Goal: Task Accomplishment & Management: Complete application form

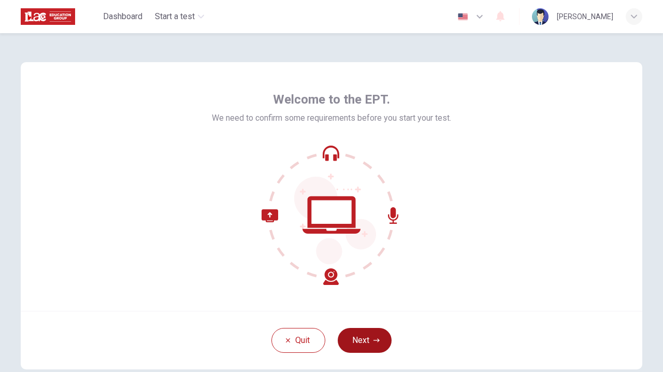
click at [369, 340] on button "Next" at bounding box center [365, 340] width 54 height 25
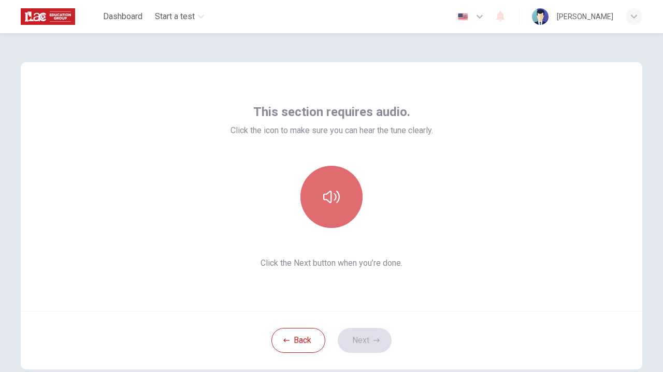
click at [339, 195] on icon "button" at bounding box center [331, 197] width 17 height 12
click at [339, 197] on icon "button" at bounding box center [331, 197] width 17 height 17
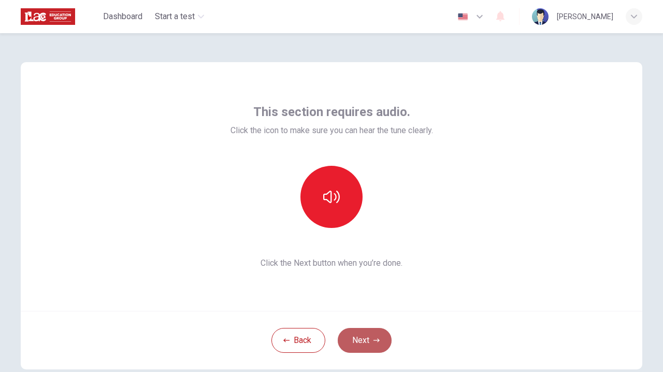
click at [371, 340] on button "Next" at bounding box center [365, 340] width 54 height 25
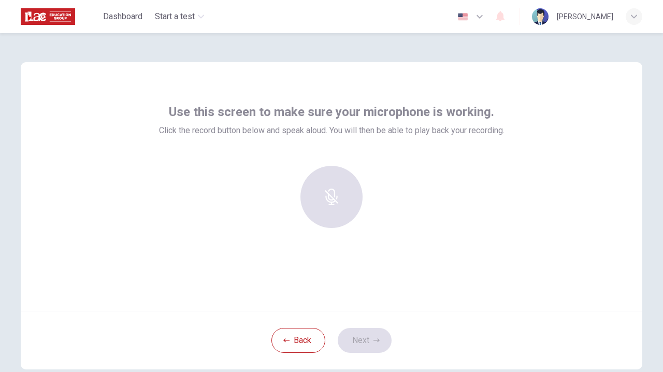
click at [341, 195] on div at bounding box center [332, 197] width 112 height 62
click at [338, 195] on div at bounding box center [332, 197] width 112 height 62
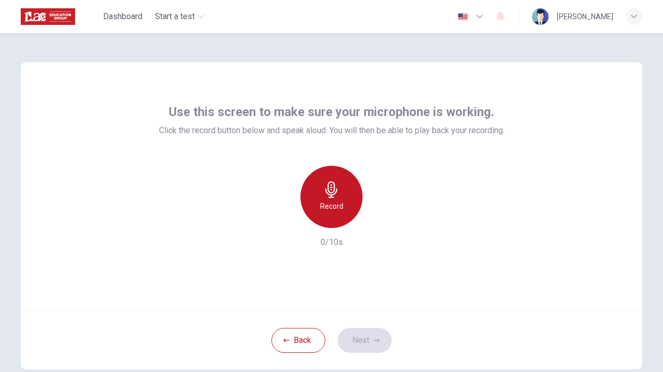
click at [348, 197] on div "Record" at bounding box center [331, 197] width 62 height 62
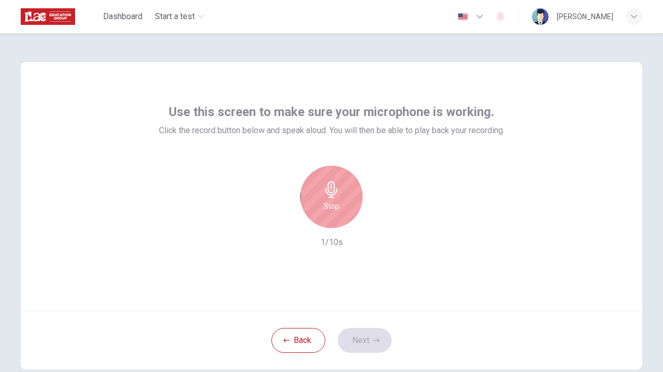
click at [361, 238] on div "Stop 1/10s" at bounding box center [332, 207] width 346 height 83
click at [333, 199] on div "Stop" at bounding box center [331, 197] width 62 height 62
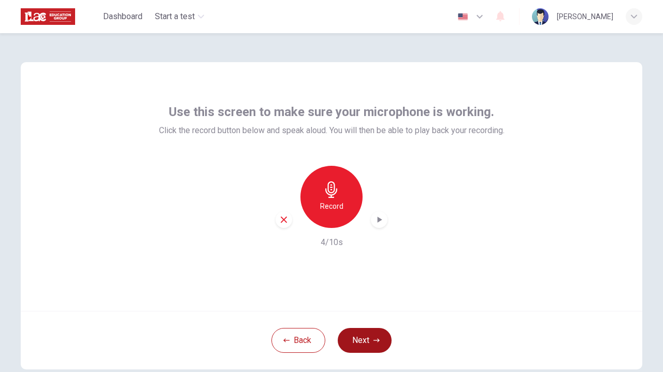
click at [375, 343] on button "Next" at bounding box center [365, 340] width 54 height 25
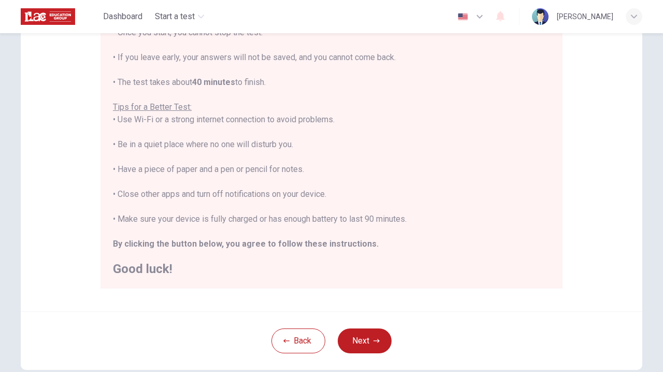
scroll to position [155, 0]
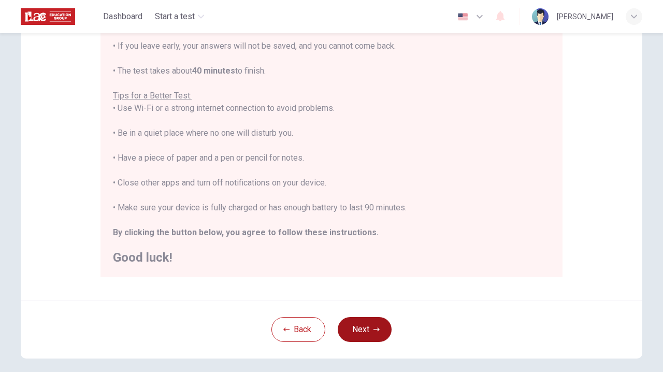
click at [363, 327] on button "Next" at bounding box center [365, 329] width 54 height 25
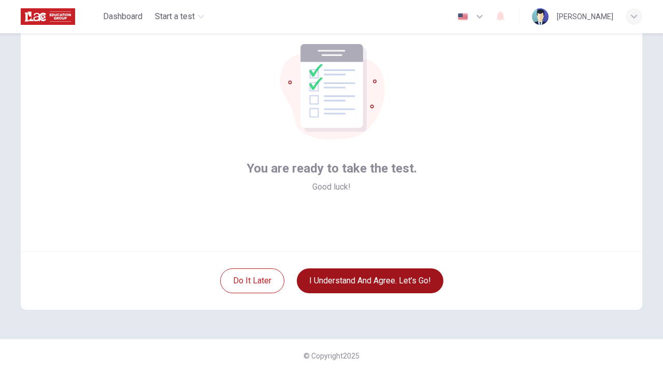
scroll to position [60, 0]
click at [378, 278] on button "I understand and agree. Let’s go!" at bounding box center [370, 280] width 147 height 25
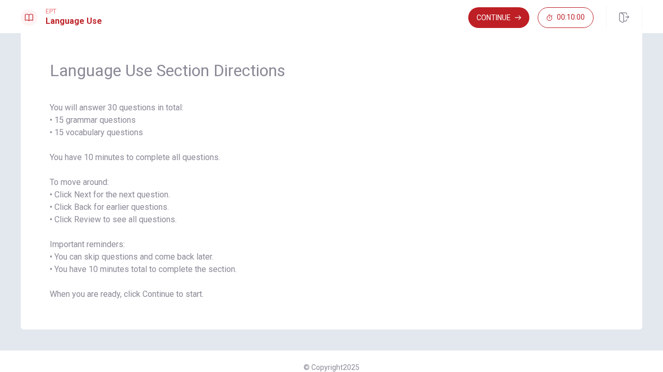
scroll to position [34, 0]
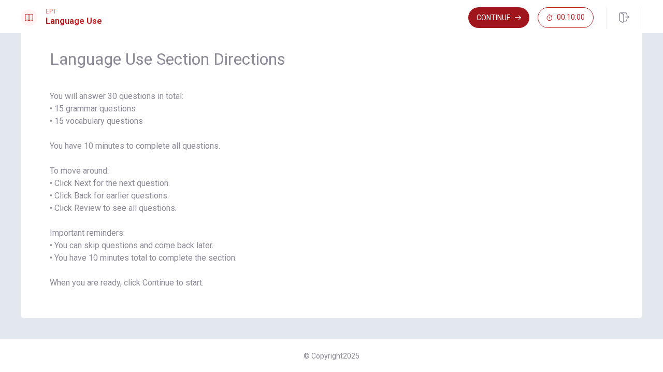
click at [436, 20] on button "Continue" at bounding box center [498, 17] width 61 height 21
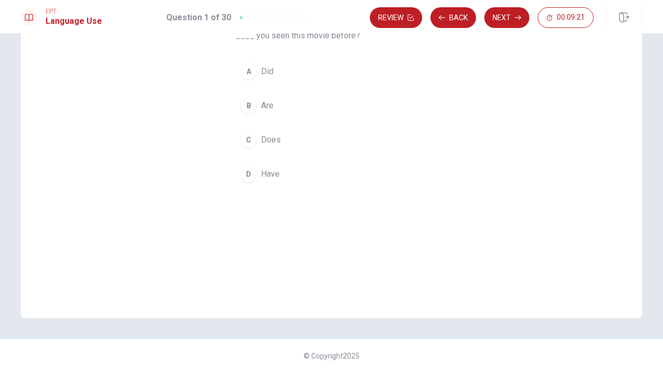
scroll to position [0, 0]
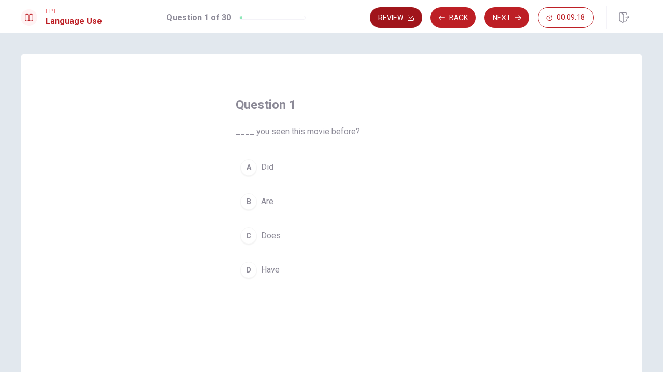
click at [393, 20] on button "Review" at bounding box center [396, 17] width 52 height 21
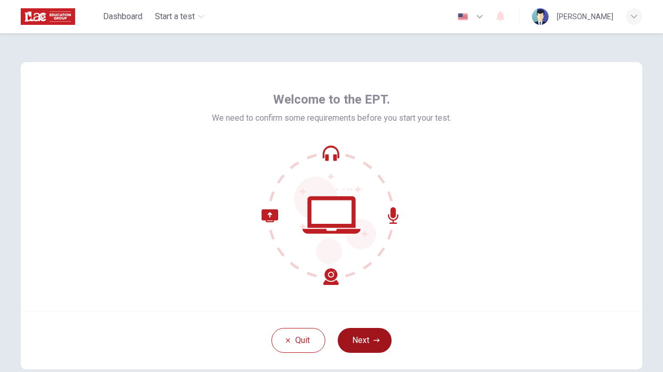
click at [370, 346] on button "Next" at bounding box center [365, 340] width 54 height 25
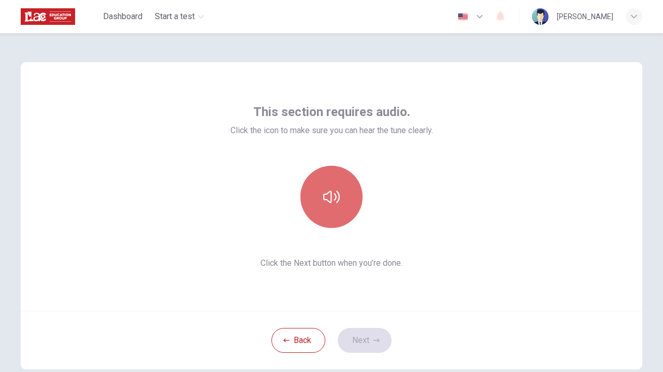
click at [335, 193] on icon "button" at bounding box center [331, 197] width 17 height 17
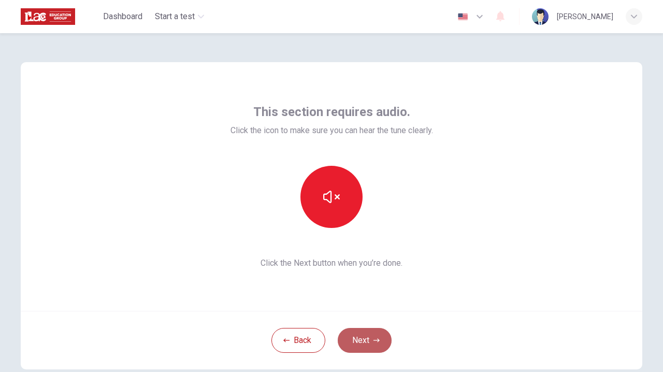
click at [371, 336] on button "Next" at bounding box center [365, 340] width 54 height 25
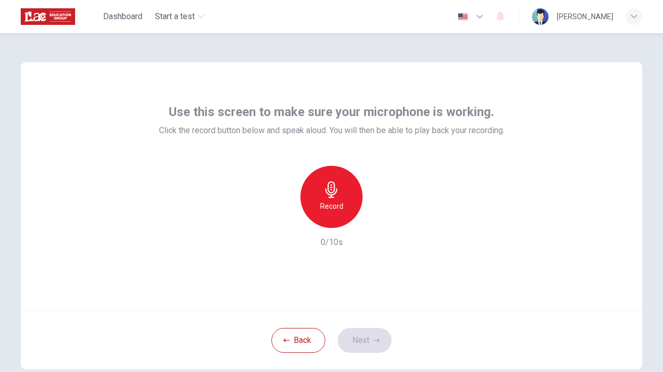
click at [328, 195] on icon "button" at bounding box center [331, 189] width 17 height 17
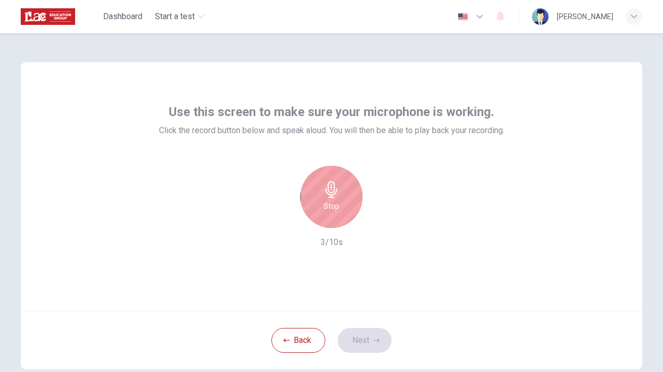
click at [334, 207] on h6 "Stop" at bounding box center [332, 206] width 16 height 12
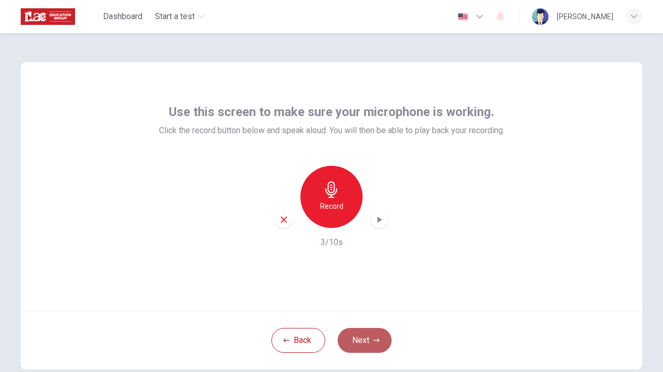
click at [370, 340] on button "Next" at bounding box center [365, 340] width 54 height 25
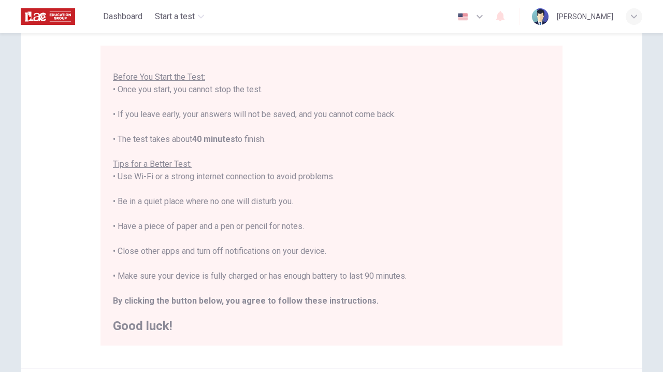
scroll to position [204, 0]
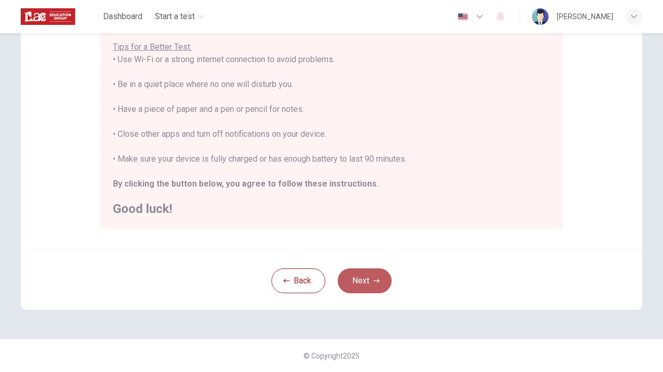
click at [368, 284] on button "Next" at bounding box center [365, 280] width 54 height 25
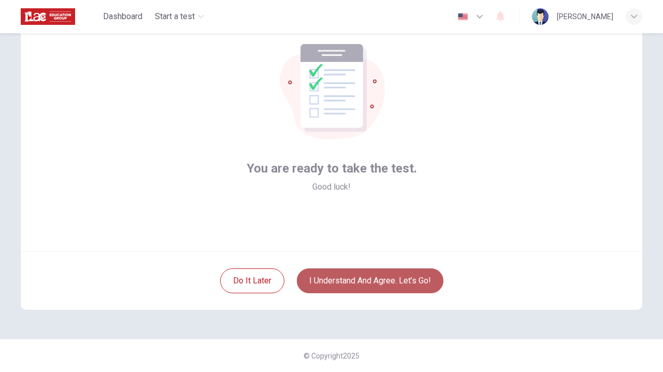
click at [384, 276] on button "I understand and agree. Let’s go!" at bounding box center [370, 280] width 147 height 25
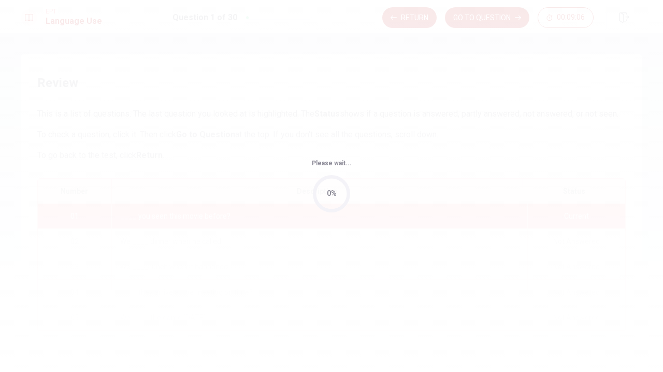
scroll to position [96, 0]
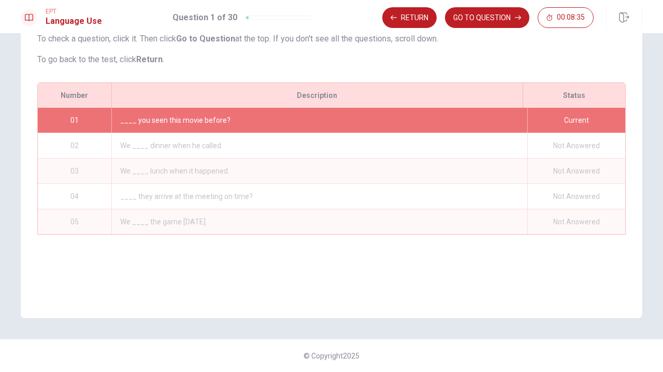
click at [436, 131] on div "Current" at bounding box center [576, 120] width 98 height 25
click at [192, 133] on div "____ you seen this movie before?" at bounding box center [319, 120] width 416 height 25
click at [436, 15] on button "GO TO QUESTION" at bounding box center [487, 17] width 84 height 21
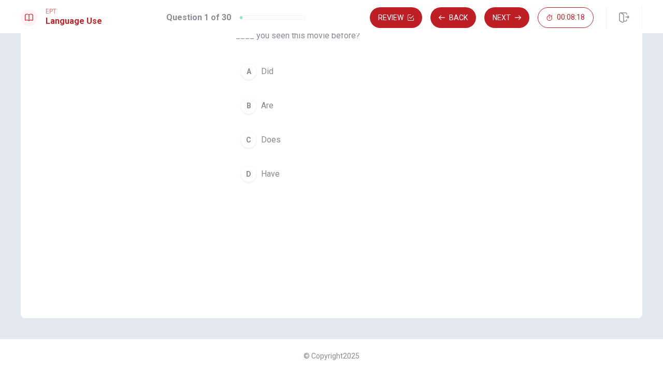
scroll to position [0, 0]
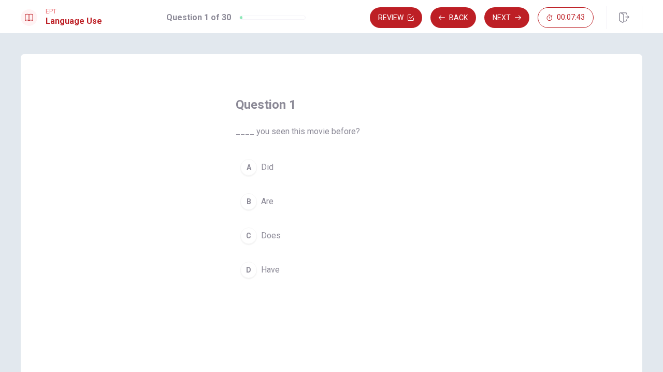
click at [436, 195] on div "Question 1 ____ you seen this movie before? A Did B Are C Does D Have" at bounding box center [332, 234] width 622 height 360
click at [436, 20] on button "Next" at bounding box center [506, 17] width 45 height 21
click at [407, 13] on button "Review" at bounding box center [396, 17] width 52 height 21
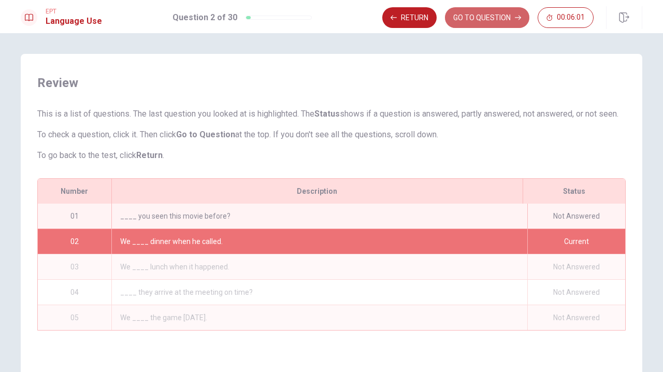
drag, startPoint x: 465, startPoint y: 19, endPoint x: 434, endPoint y: 32, distance: 33.9
click at [436, 19] on button "GO TO QUESTION" at bounding box center [487, 17] width 84 height 21
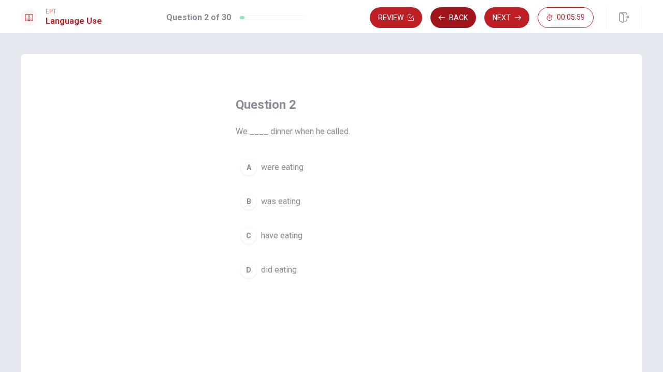
click at [436, 18] on button "Back" at bounding box center [454, 17] width 46 height 21
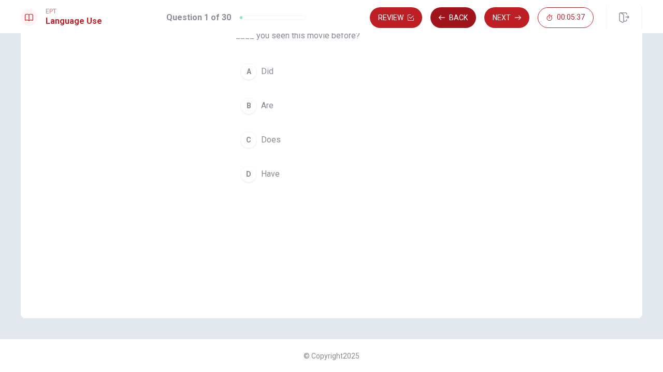
click at [436, 23] on button "Back" at bounding box center [454, 17] width 46 height 21
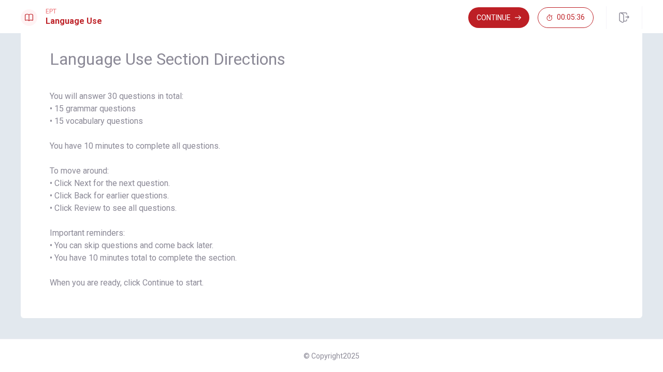
scroll to position [34, 0]
click at [436, 18] on button "Continue" at bounding box center [498, 17] width 61 height 21
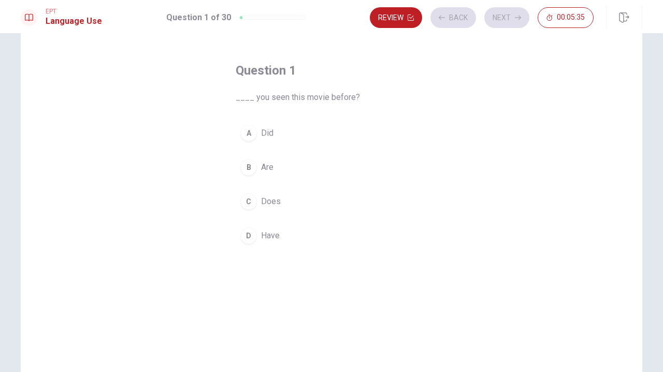
scroll to position [96, 0]
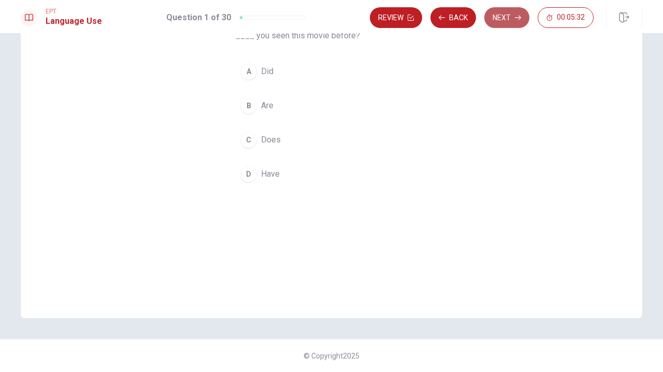
click at [436, 19] on button "Next" at bounding box center [506, 17] width 45 height 21
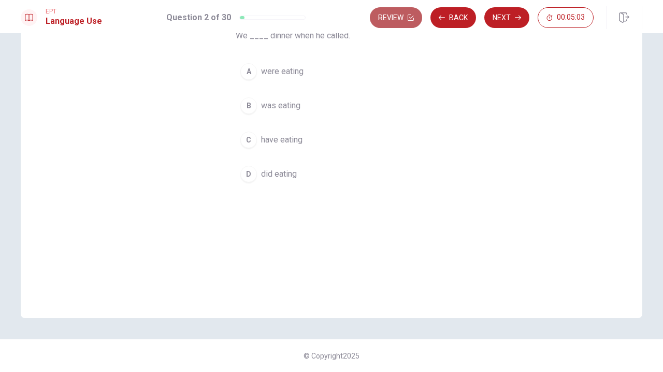
click at [392, 22] on button "Review" at bounding box center [396, 17] width 52 height 21
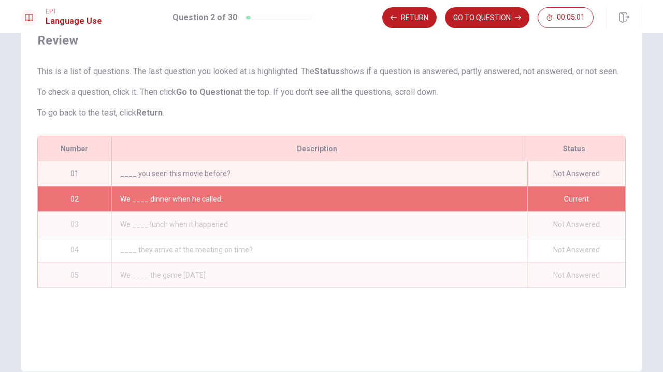
scroll to position [0, 0]
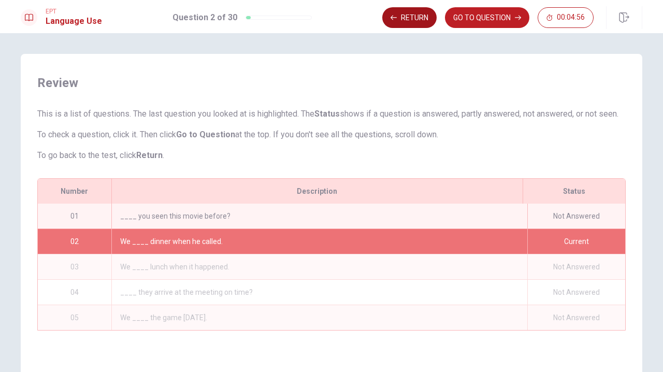
click at [411, 19] on button "Return" at bounding box center [409, 17] width 54 height 21
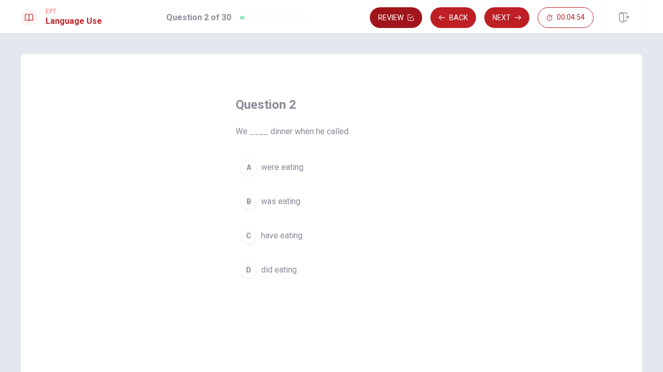
click at [408, 17] on icon "button" at bounding box center [411, 18] width 6 height 6
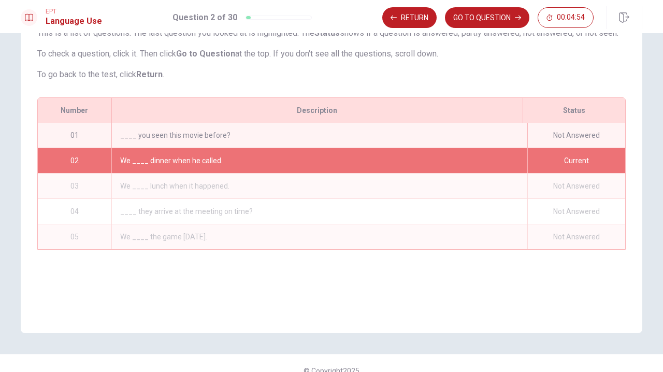
scroll to position [96, 0]
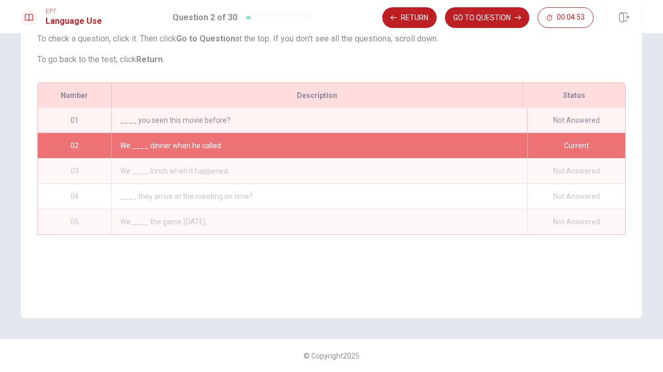
click at [408, 17] on button "Return" at bounding box center [409, 17] width 54 height 21
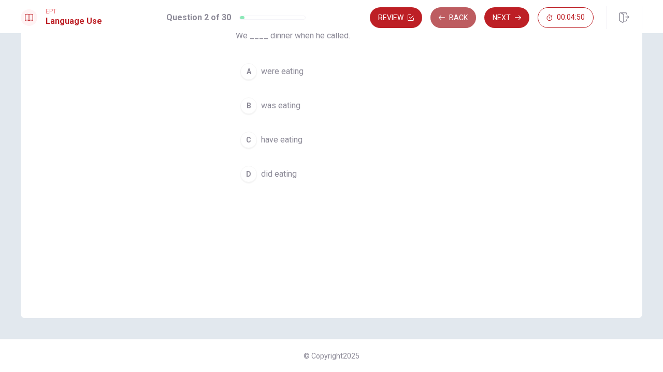
click at [436, 18] on icon "button" at bounding box center [442, 18] width 6 height 6
click at [398, 20] on button "Review" at bounding box center [396, 17] width 52 height 21
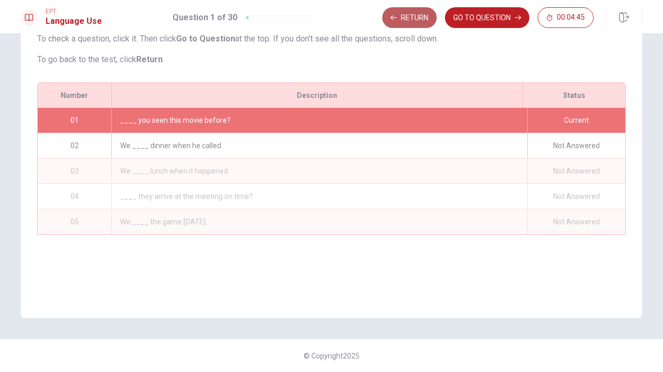
click at [400, 13] on button "Return" at bounding box center [409, 17] width 54 height 21
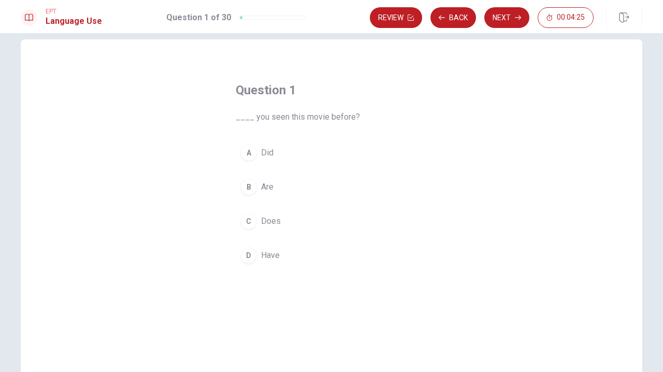
scroll to position [0, 0]
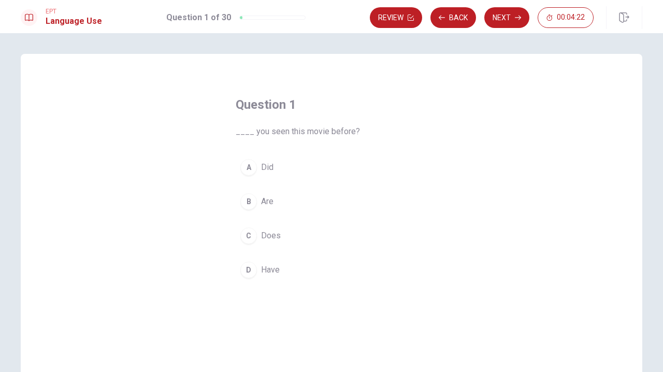
click at [436, 117] on div "Question 1 ____ you seen this movie before? A Did B Are C Does D Have" at bounding box center [332, 234] width 622 height 360
click at [436, 13] on button "Back" at bounding box center [454, 17] width 46 height 21
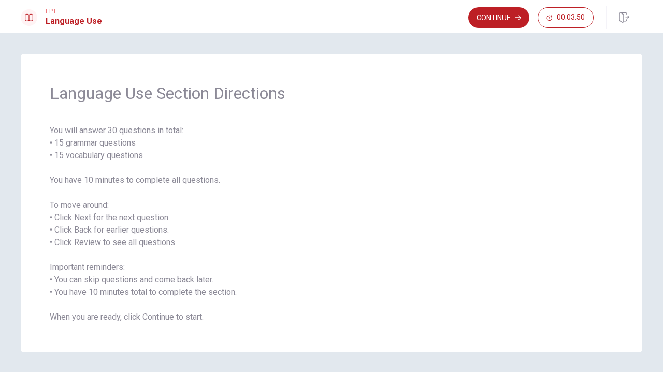
click at [436, 17] on button "Continue" at bounding box center [498, 17] width 61 height 21
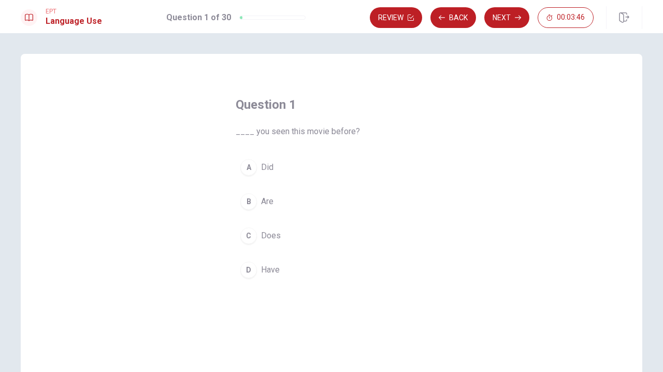
click at [251, 273] on div "D" at bounding box center [248, 270] width 17 height 17
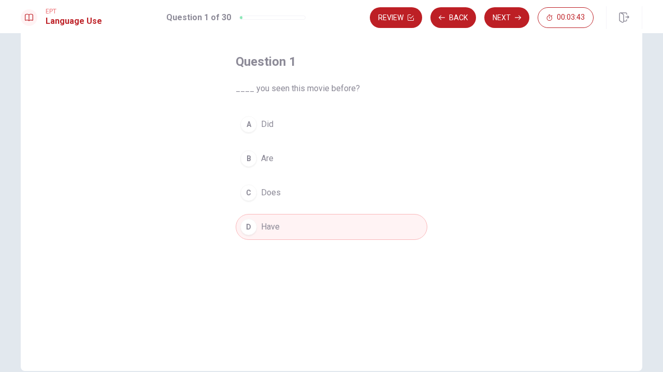
scroll to position [96, 0]
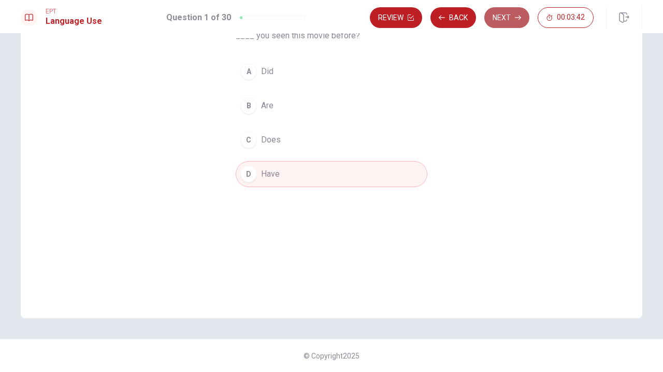
click at [436, 16] on button "Next" at bounding box center [506, 17] width 45 height 21
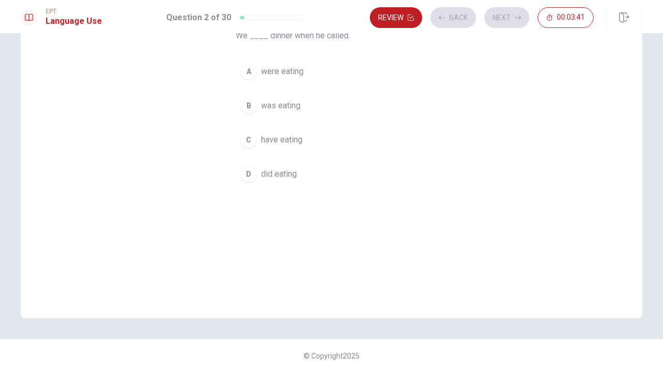
scroll to position [0, 0]
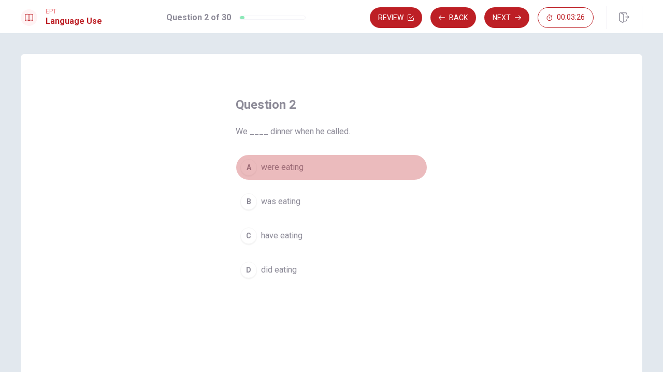
click at [304, 167] on button "A were eating" at bounding box center [332, 167] width 192 height 26
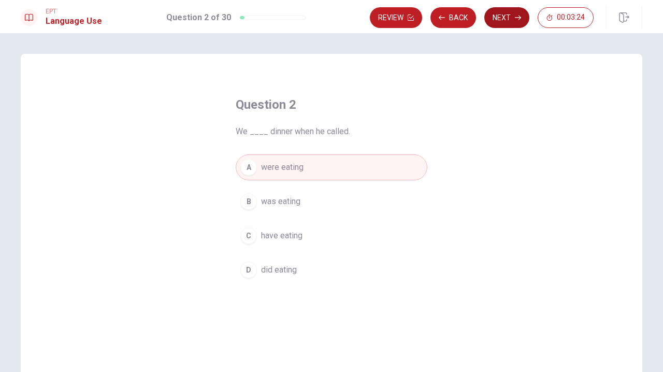
click at [436, 19] on button "Next" at bounding box center [506, 17] width 45 height 21
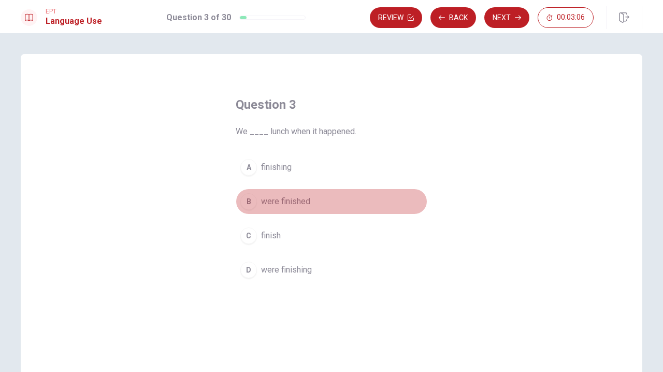
click at [297, 203] on span "were finished" at bounding box center [285, 201] width 49 height 12
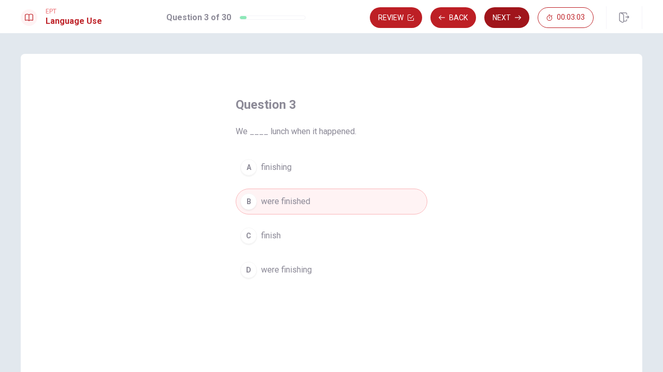
click at [436, 19] on icon "button" at bounding box center [518, 18] width 6 height 6
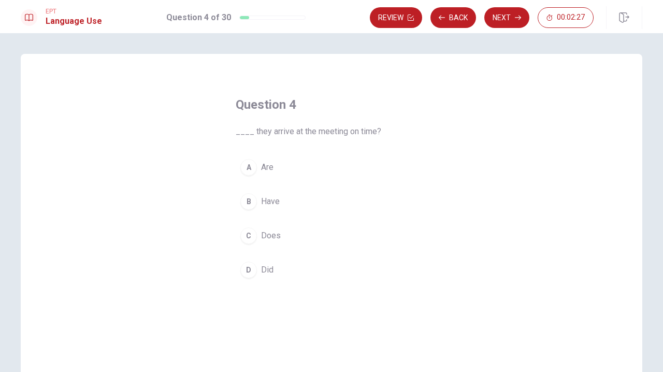
click at [289, 272] on button "D Did" at bounding box center [332, 270] width 192 height 26
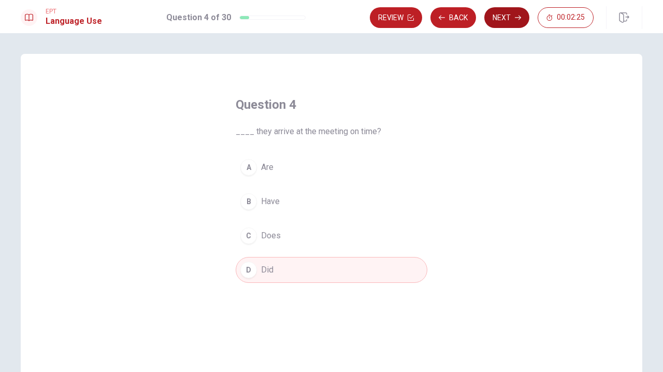
click at [436, 20] on button "Next" at bounding box center [506, 17] width 45 height 21
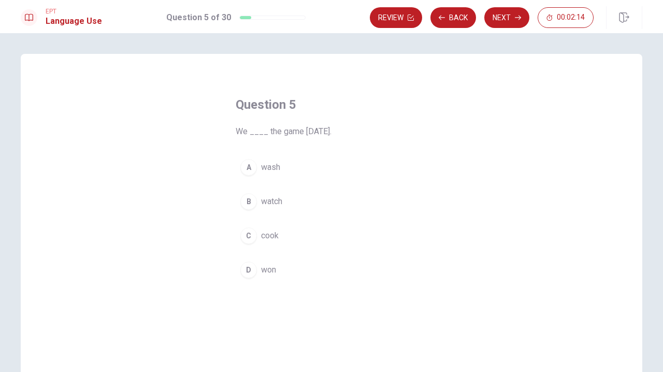
click at [253, 271] on div "D" at bounding box center [248, 270] width 17 height 17
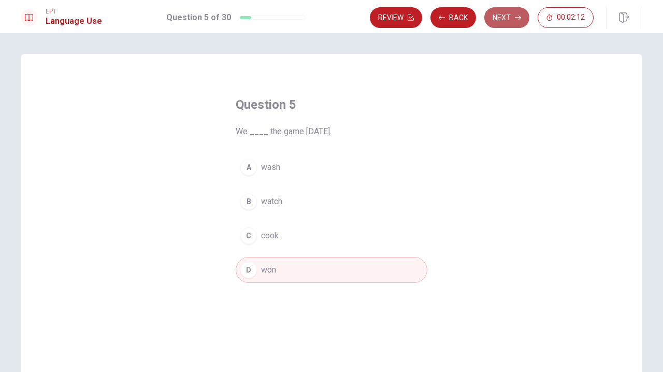
click at [436, 18] on button "Next" at bounding box center [506, 17] width 45 height 21
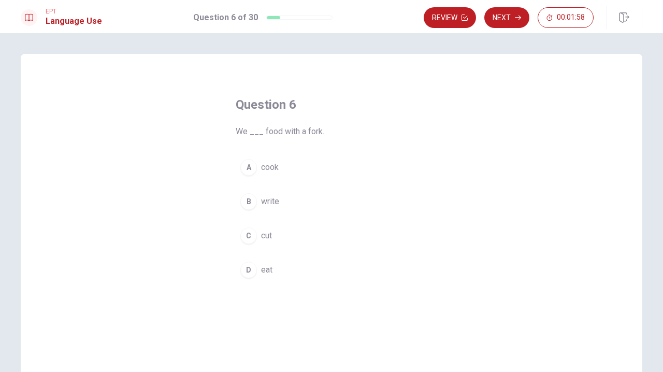
click at [293, 166] on button "A cook" at bounding box center [332, 167] width 192 height 26
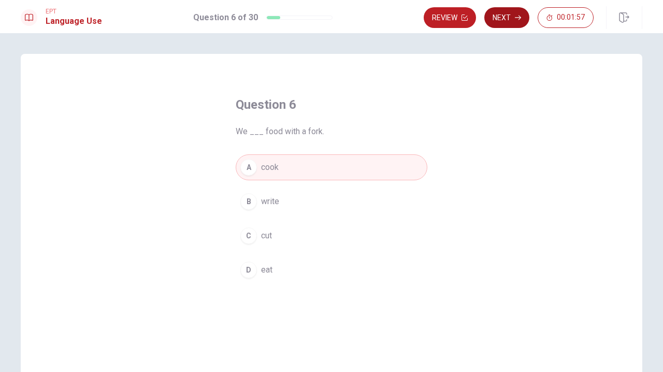
click at [436, 16] on button "Next" at bounding box center [506, 17] width 45 height 21
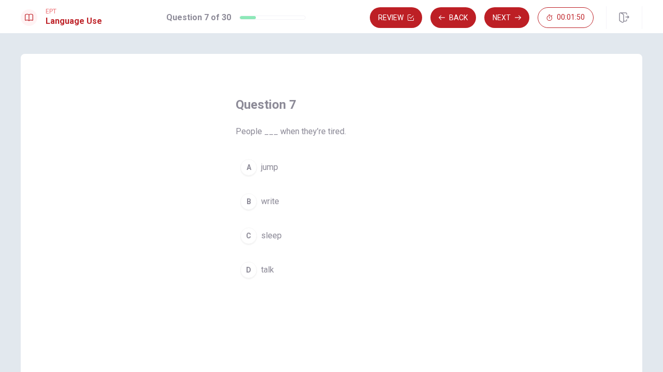
click at [280, 239] on span "sleep" at bounding box center [271, 236] width 21 height 12
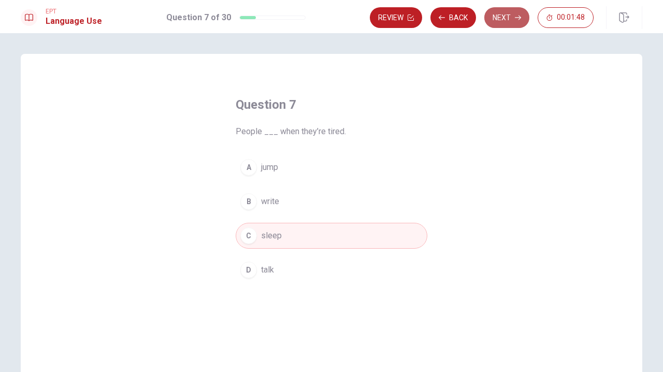
click at [436, 14] on button "Next" at bounding box center [506, 17] width 45 height 21
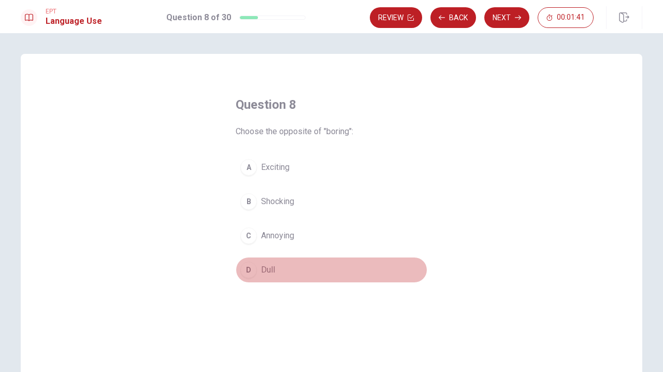
click at [275, 270] on span "Dull" at bounding box center [268, 270] width 14 height 12
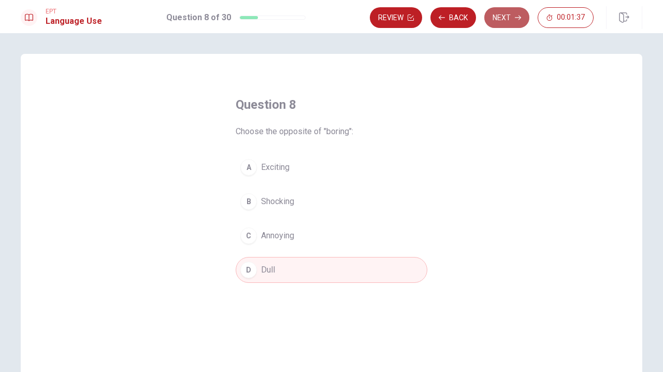
click at [436, 20] on button "Next" at bounding box center [506, 17] width 45 height 21
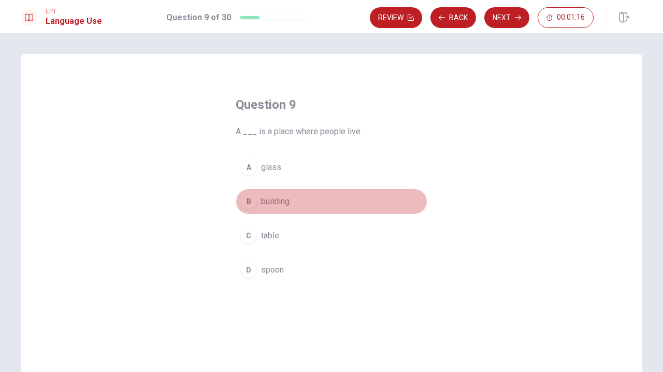
click at [313, 199] on button "B building" at bounding box center [332, 202] width 192 height 26
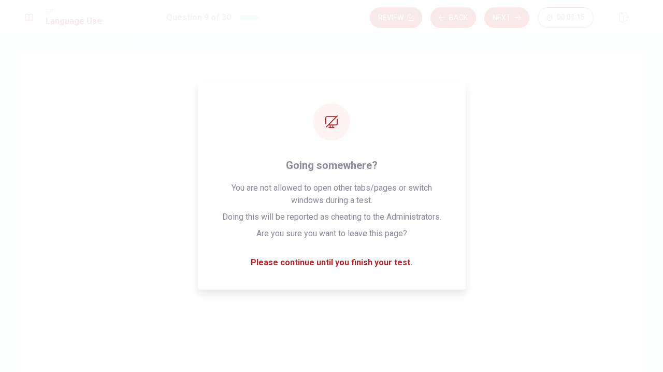
click at [436, 24] on button "Next" at bounding box center [506, 17] width 45 height 21
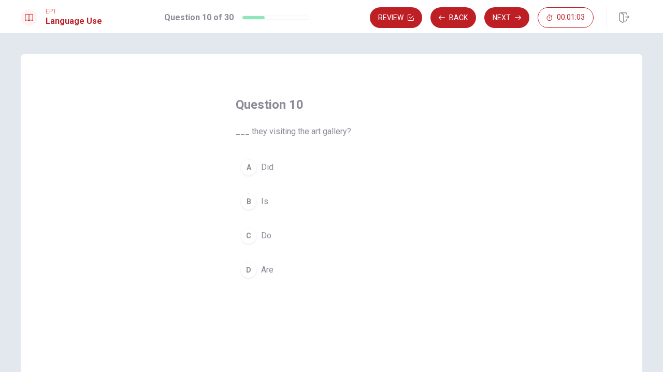
click at [271, 269] on span "Are" at bounding box center [267, 270] width 12 height 12
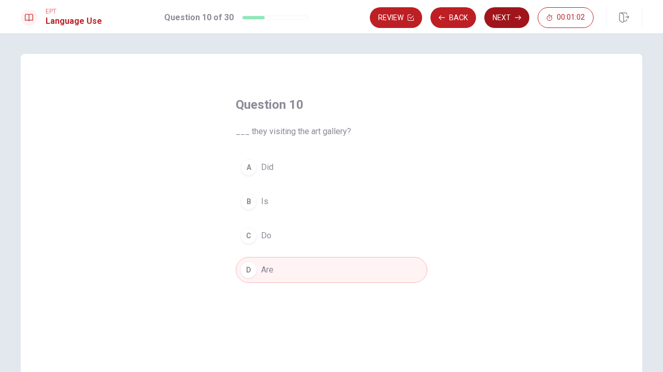
click at [436, 17] on button "Next" at bounding box center [506, 17] width 45 height 21
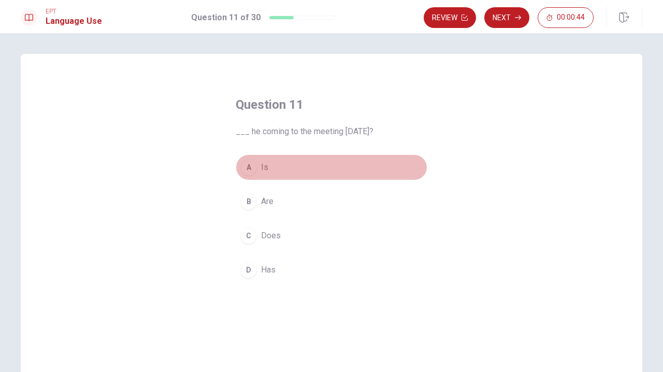
click at [257, 167] on button "A Is" at bounding box center [332, 167] width 192 height 26
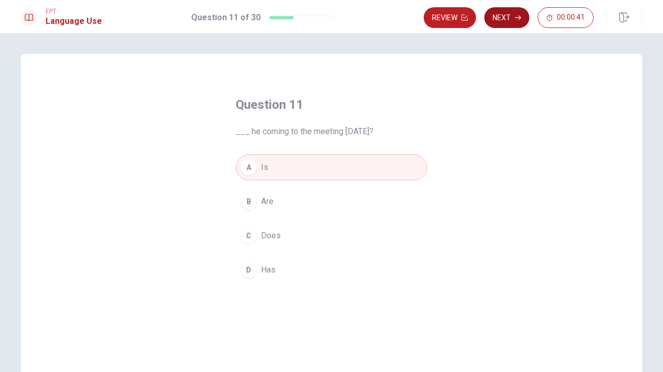
click at [436, 22] on button "Next" at bounding box center [506, 17] width 45 height 21
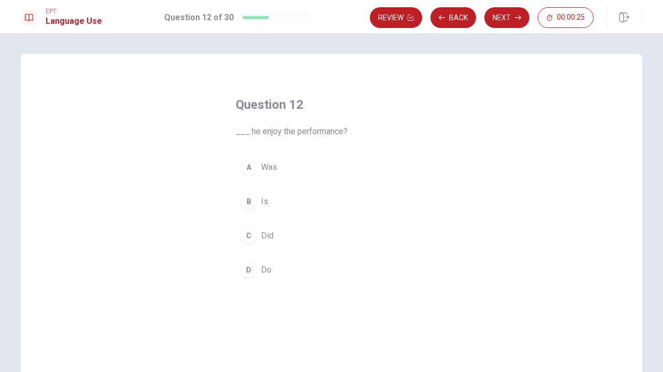
click at [277, 238] on button "C Did" at bounding box center [332, 236] width 192 height 26
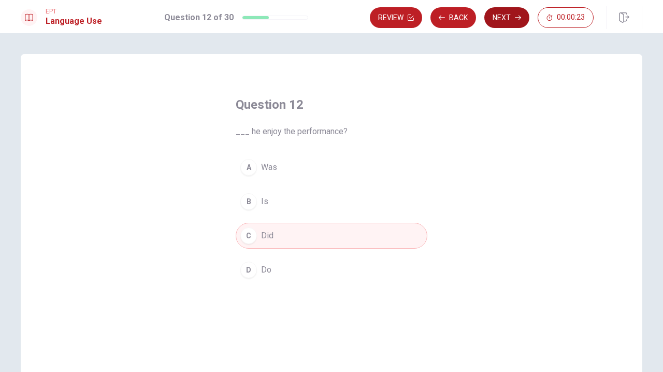
click at [436, 20] on button "Next" at bounding box center [506, 17] width 45 height 21
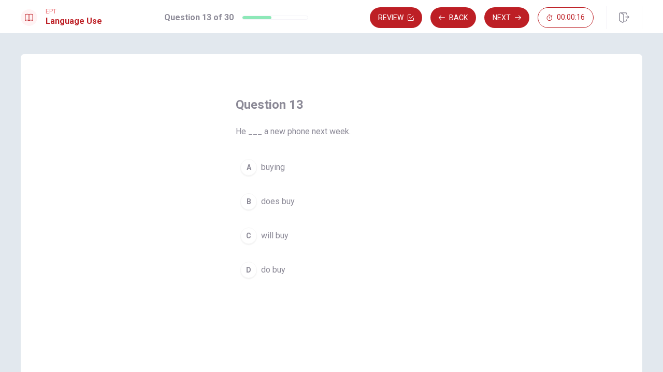
click at [285, 241] on span "will buy" at bounding box center [274, 236] width 27 height 12
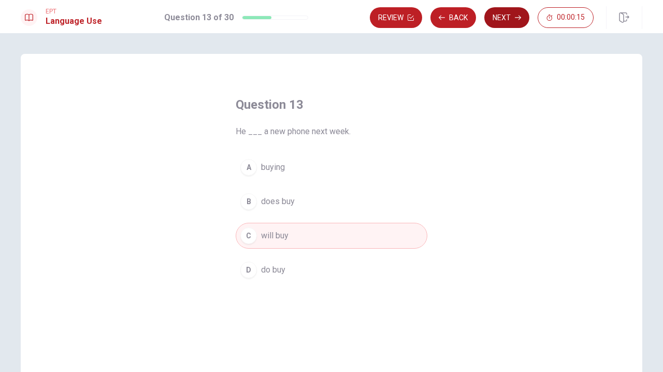
click at [436, 17] on button "Next" at bounding box center [506, 17] width 45 height 21
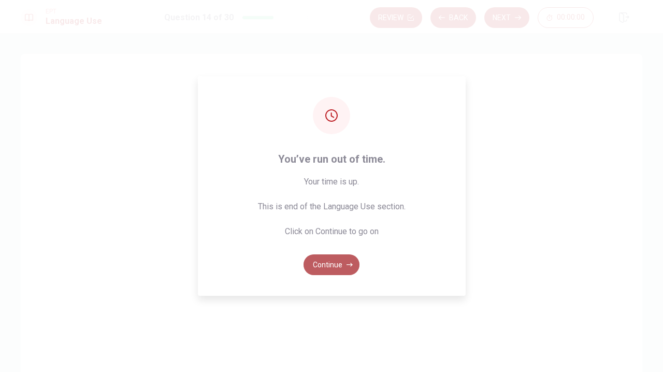
click at [336, 266] on button "Continue" at bounding box center [332, 264] width 56 height 21
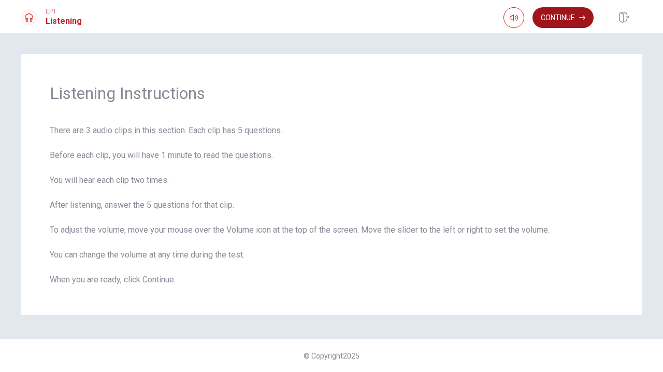
click at [436, 20] on button "Continue" at bounding box center [563, 17] width 61 height 21
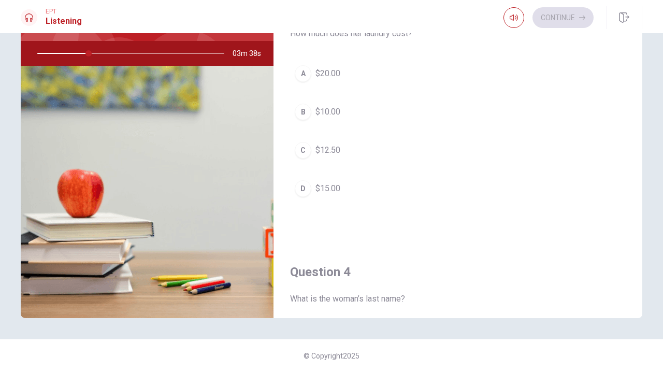
scroll to position [448, 0]
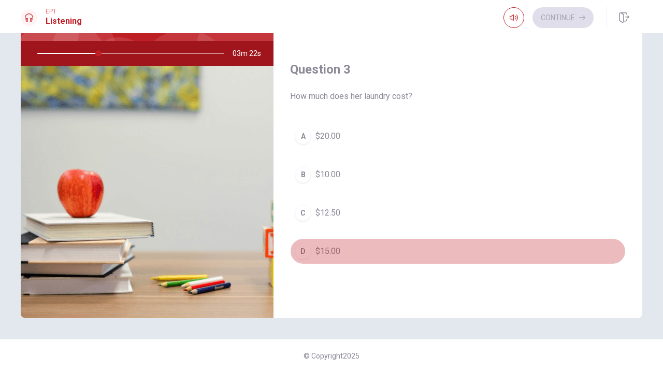
click at [301, 250] on div "D" at bounding box center [303, 251] width 17 height 17
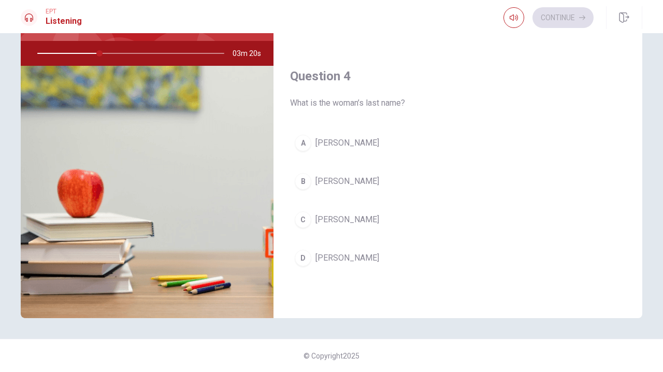
scroll to position [707, 0]
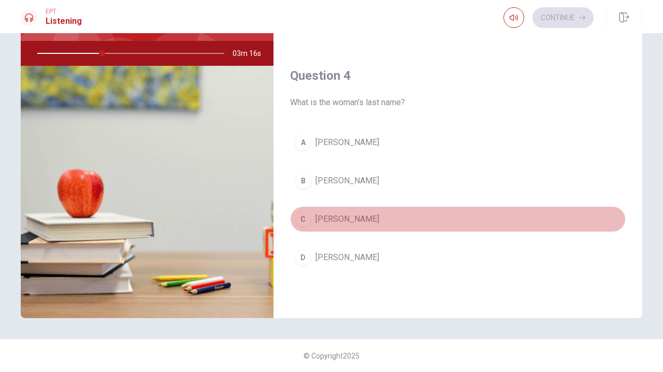
click at [304, 220] on div "C" at bounding box center [303, 219] width 17 height 17
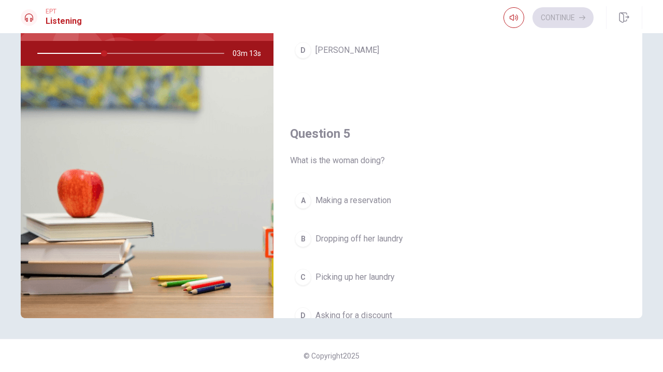
scroll to position [966, 0]
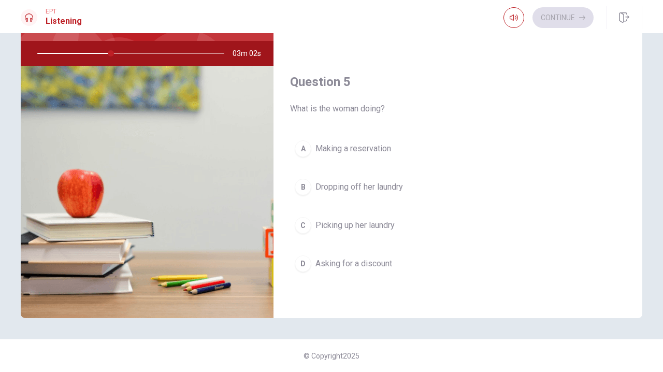
click at [299, 225] on div "C" at bounding box center [303, 225] width 17 height 17
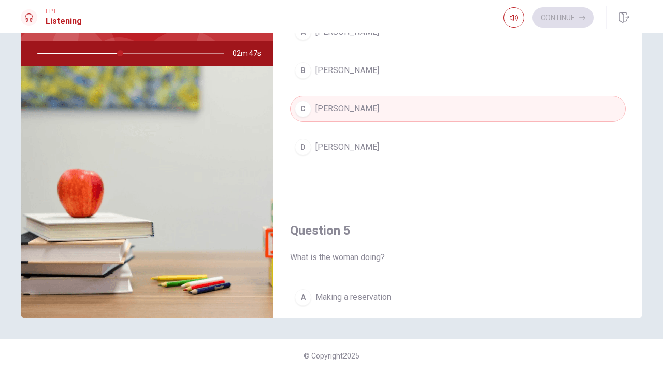
scroll to position [811, 0]
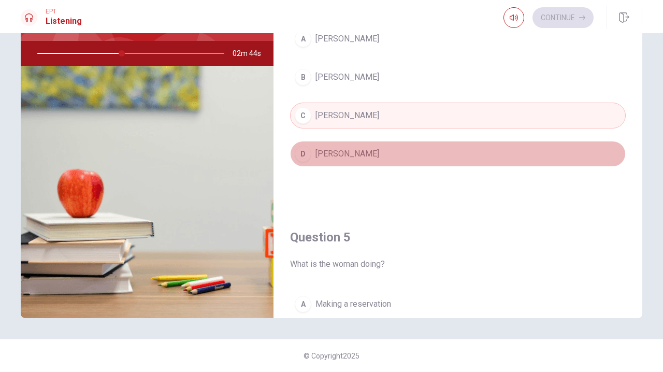
click at [298, 155] on div "D" at bounding box center [303, 154] width 17 height 17
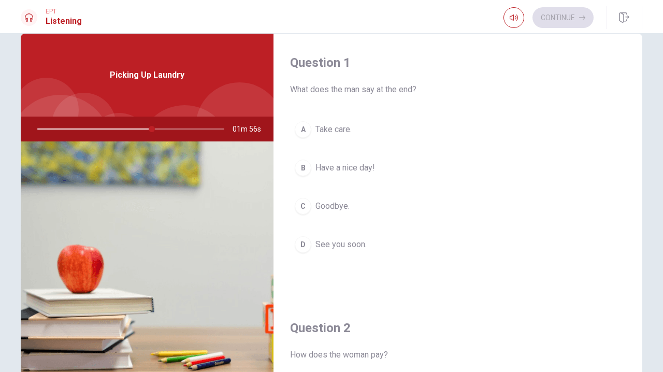
scroll to position [0, 0]
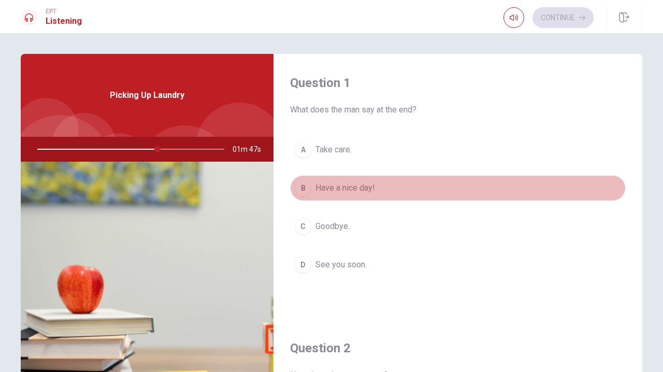
click at [372, 187] on span "Have a nice day!" at bounding box center [346, 188] width 60 height 12
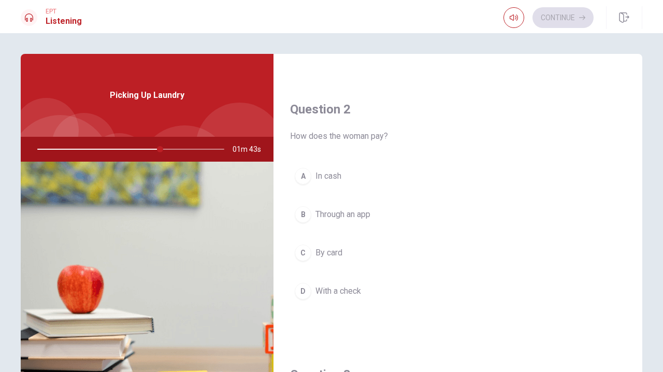
scroll to position [259, 0]
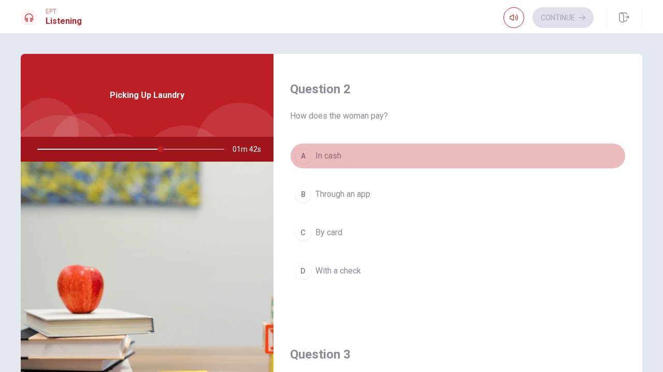
click at [347, 153] on button "A In cash" at bounding box center [458, 156] width 336 height 26
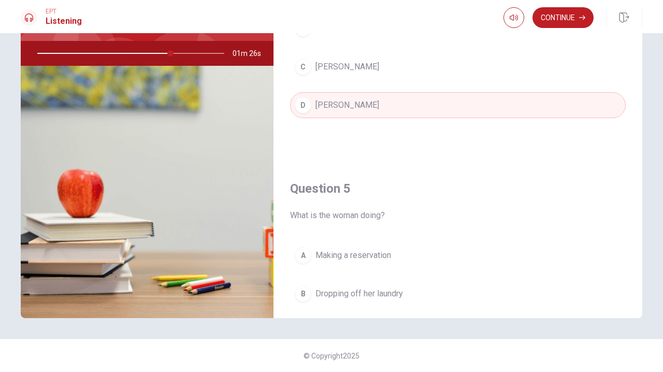
scroll to position [811, 0]
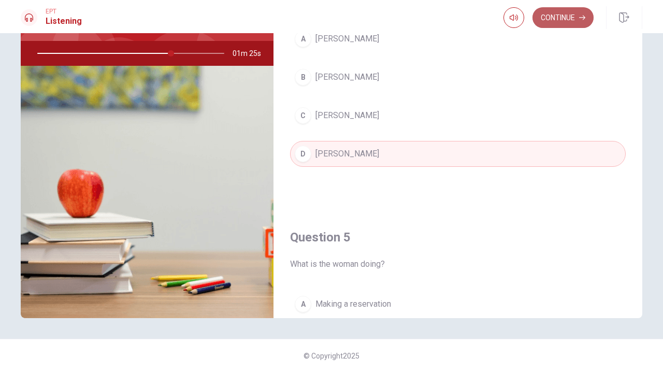
click at [436, 20] on button "Continue" at bounding box center [563, 17] width 61 height 21
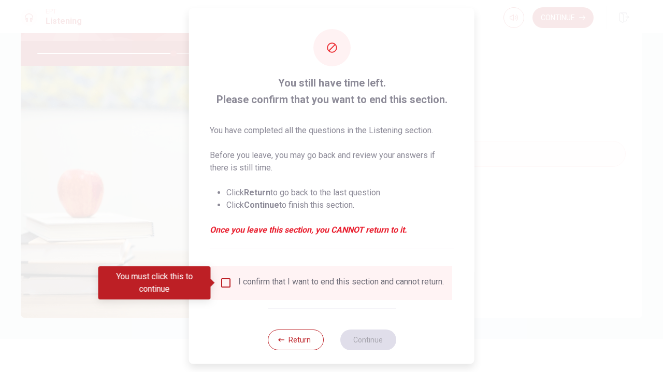
click at [227, 282] on input "You must click this to continue" at bounding box center [226, 283] width 12 height 12
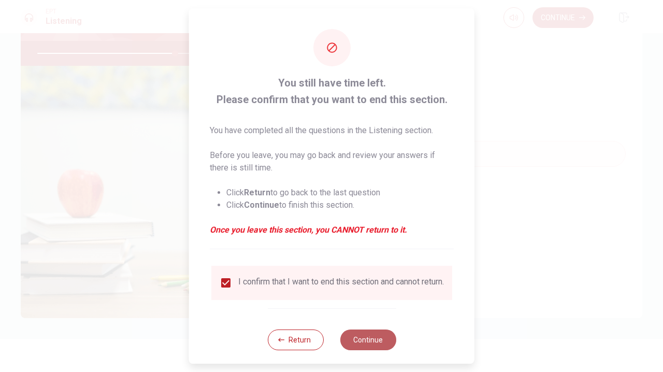
click at [378, 350] on button "Continue" at bounding box center [368, 339] width 56 height 21
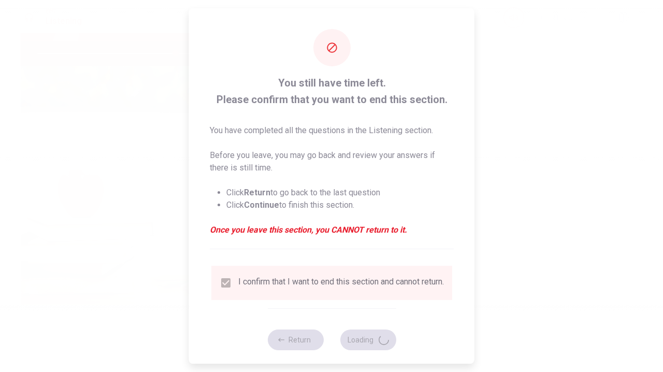
type input "74"
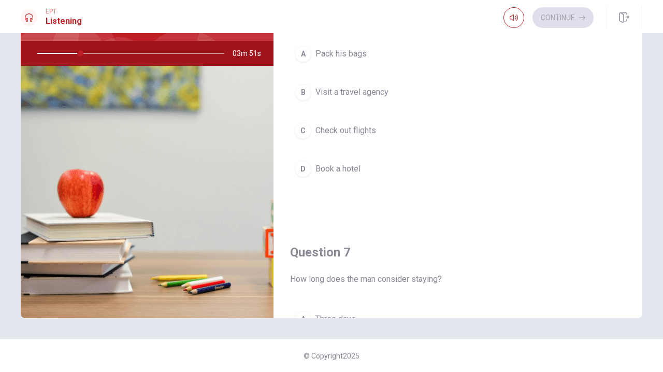
scroll to position [0, 0]
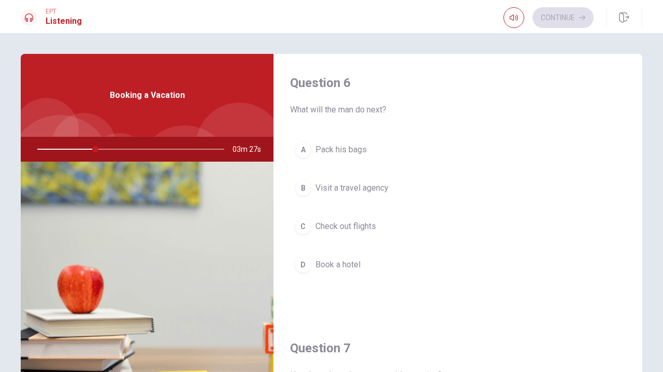
click at [363, 264] on button "D Book a hotel" at bounding box center [458, 265] width 336 height 26
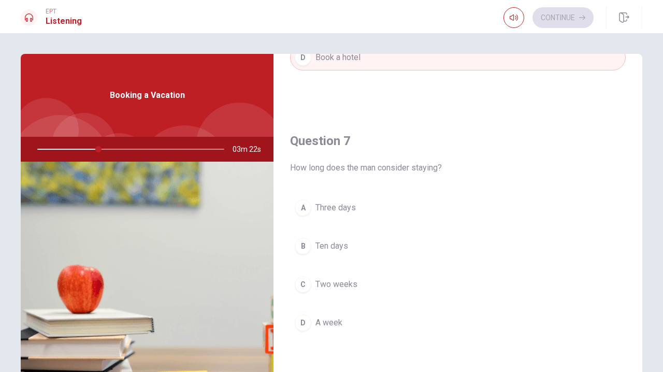
scroll to position [259, 0]
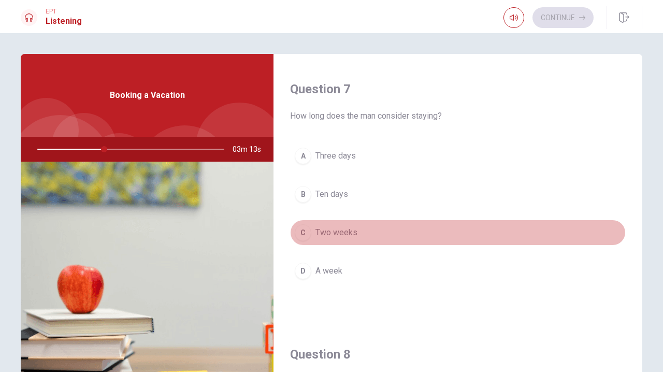
click at [392, 232] on button "C Two weeks" at bounding box center [458, 233] width 336 height 26
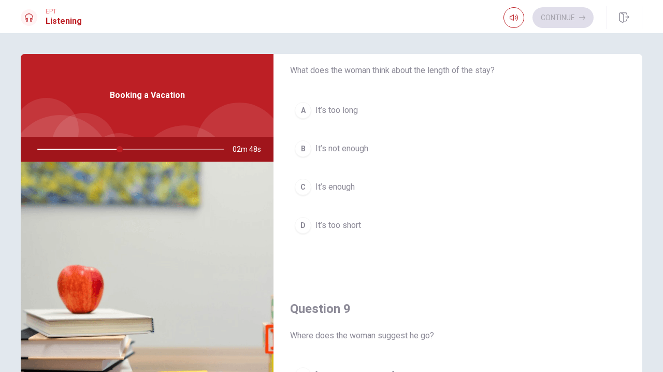
scroll to position [311, 0]
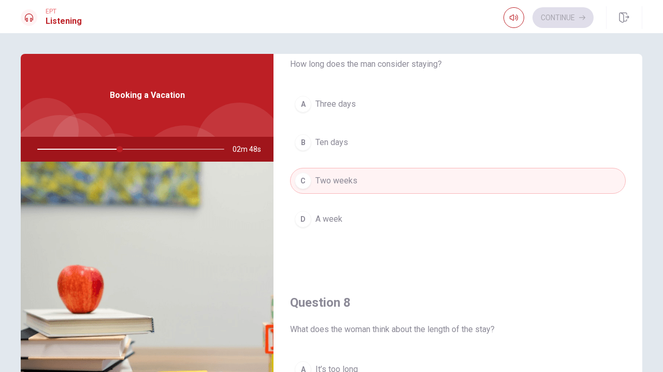
click at [312, 219] on button "D A week" at bounding box center [458, 219] width 336 height 26
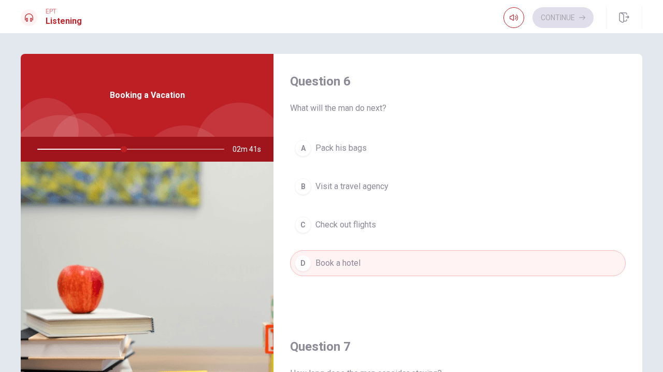
scroll to position [0, 0]
click at [370, 233] on button "C Check out flights" at bounding box center [458, 226] width 336 height 26
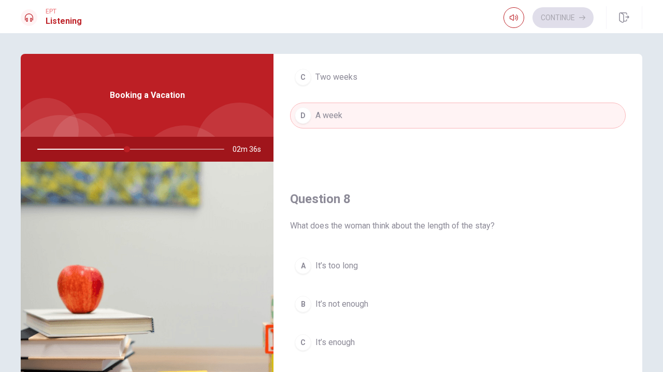
scroll to position [518, 0]
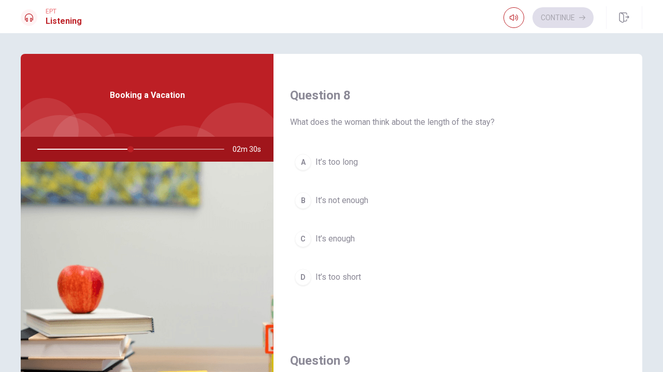
click at [351, 239] on span "It’s enough" at bounding box center [335, 239] width 39 height 12
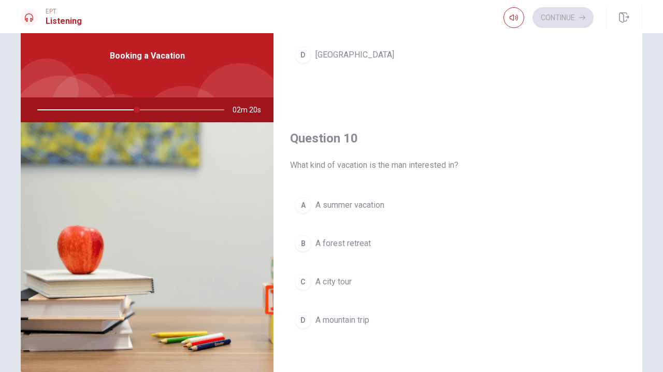
scroll to position [52, 0]
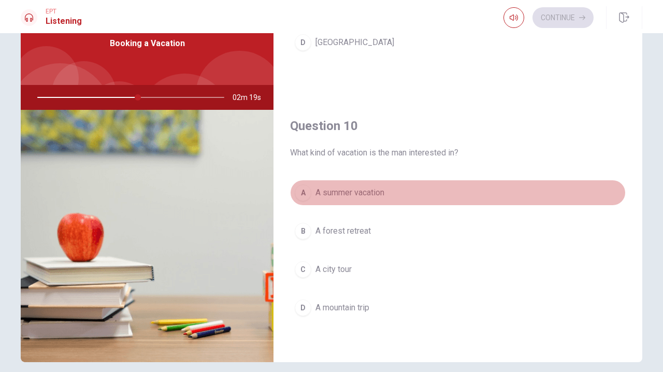
click at [379, 194] on span "A summer vacation" at bounding box center [350, 193] width 69 height 12
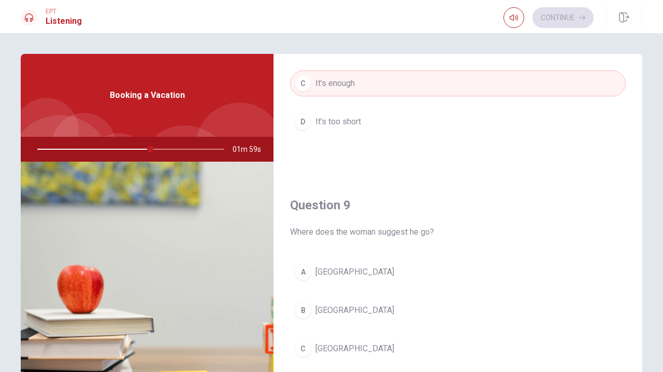
scroll to position [725, 0]
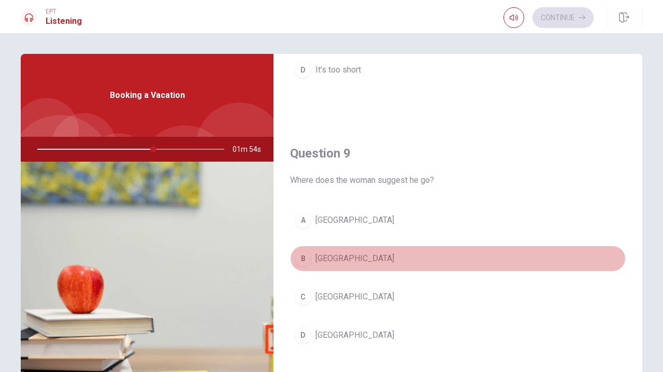
click at [350, 263] on button "B [GEOGRAPHIC_DATA]" at bounding box center [458, 259] width 336 height 26
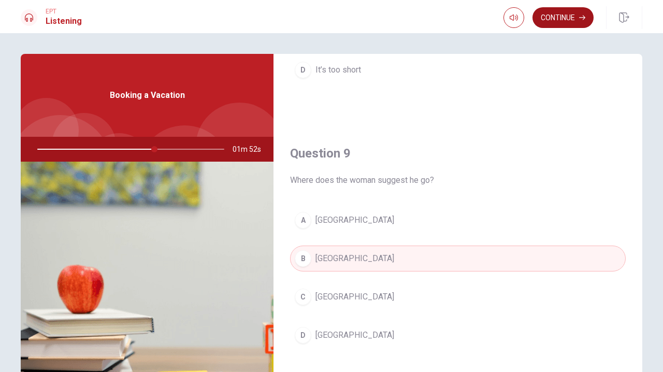
click at [436, 20] on button "Continue" at bounding box center [563, 17] width 61 height 21
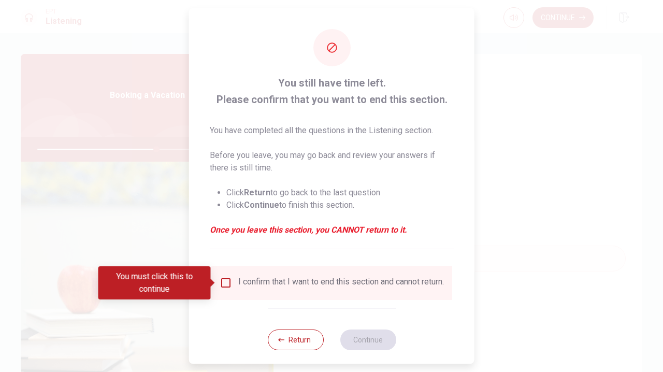
click at [227, 283] on input "You must click this to continue" at bounding box center [226, 283] width 12 height 12
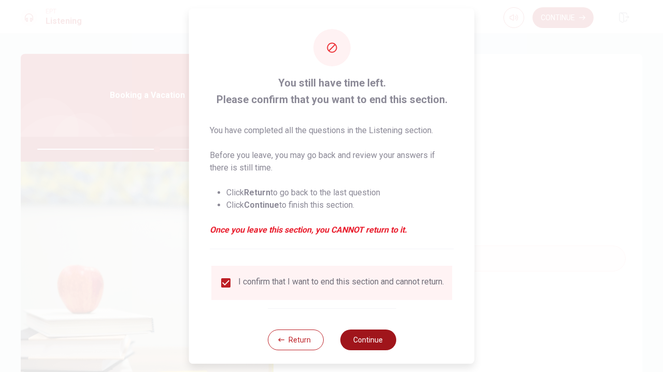
click at [363, 347] on button "Continue" at bounding box center [368, 339] width 56 height 21
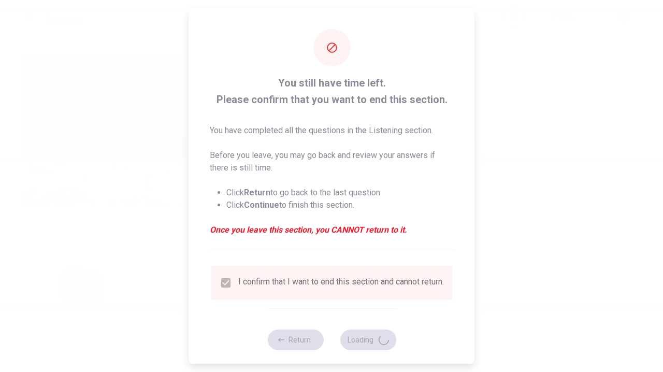
type input "65"
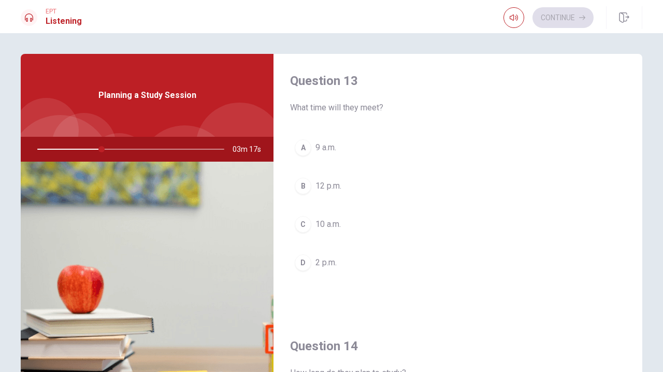
scroll to position [570, 0]
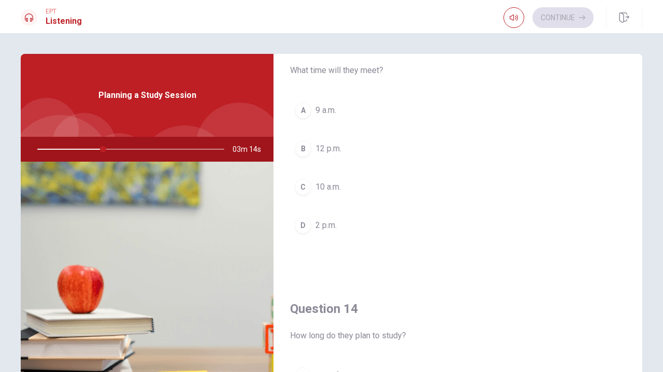
click at [353, 189] on button "C 10 a.m." at bounding box center [458, 187] width 336 height 26
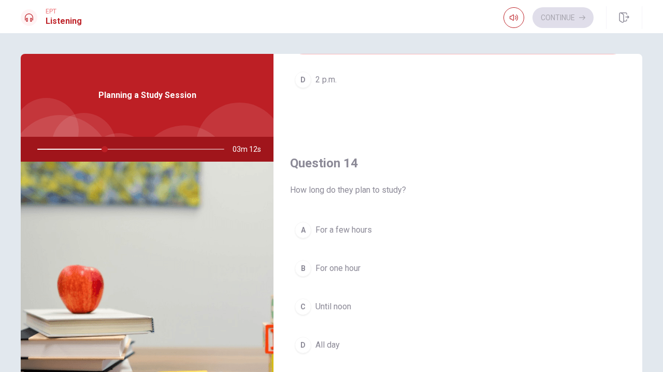
scroll to position [725, 0]
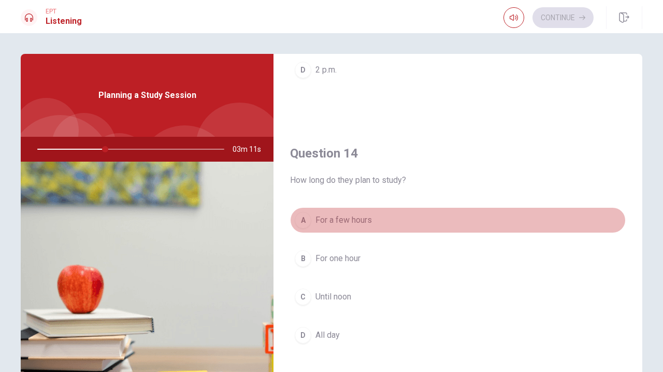
click at [390, 219] on button "A For a few hours" at bounding box center [458, 220] width 336 height 26
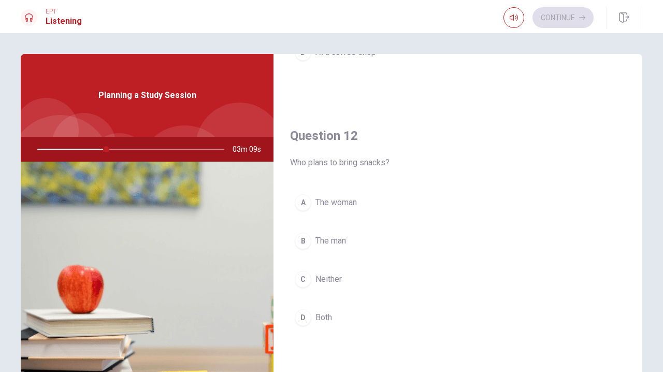
scroll to position [155, 0]
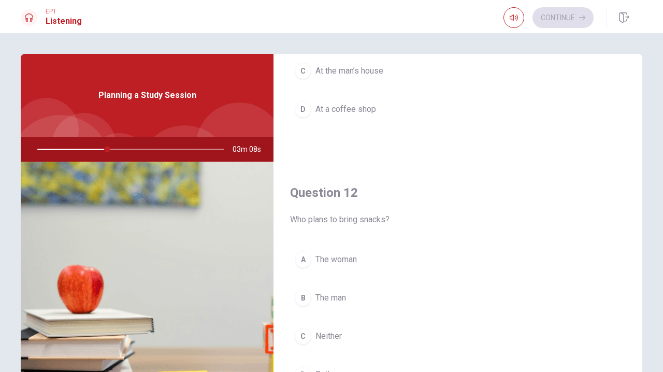
click at [366, 261] on button "A The woman" at bounding box center [458, 260] width 336 height 26
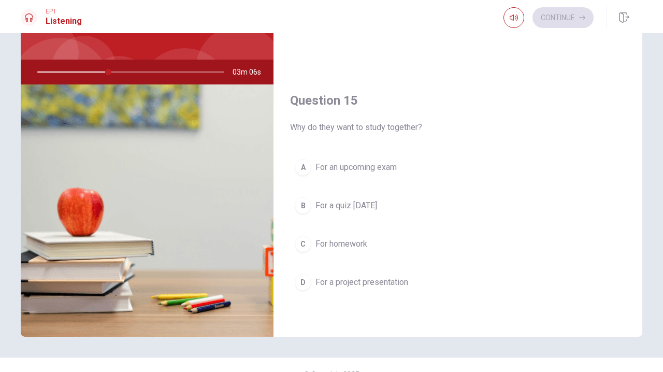
scroll to position [96, 0]
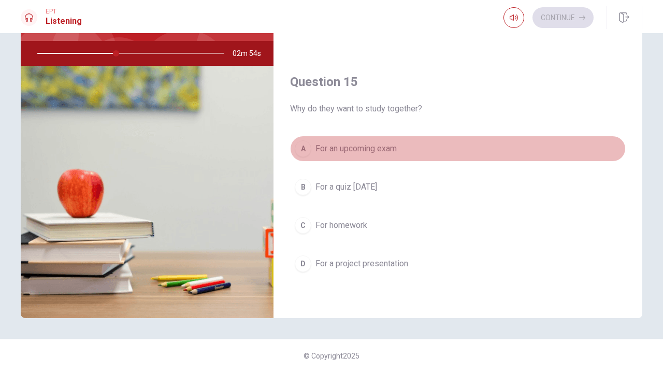
click at [392, 152] on span "For an upcoming exam" at bounding box center [356, 148] width 81 height 12
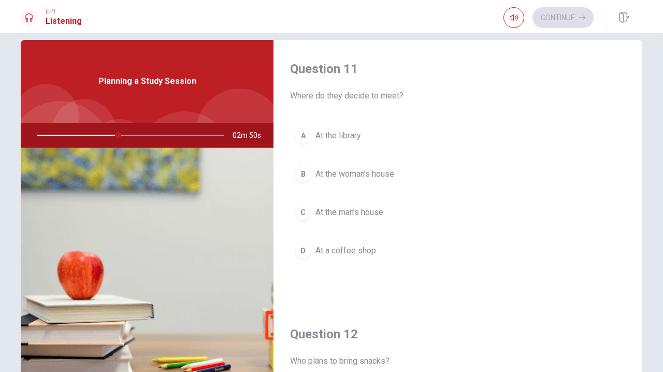
scroll to position [0, 0]
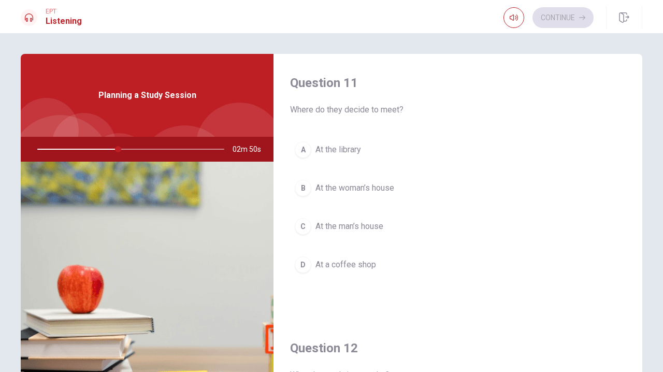
click at [370, 151] on button "A At the library" at bounding box center [458, 150] width 336 height 26
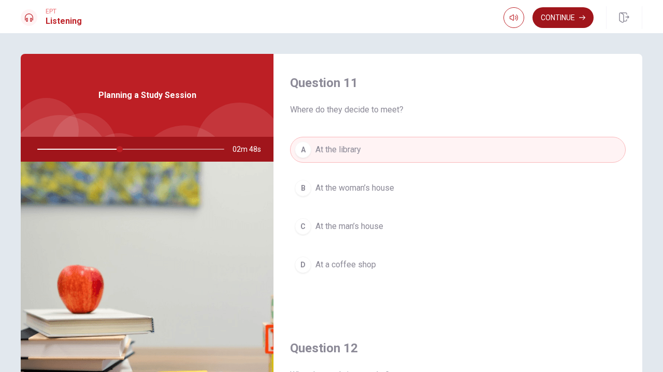
click at [436, 19] on button "Continue" at bounding box center [563, 17] width 61 height 21
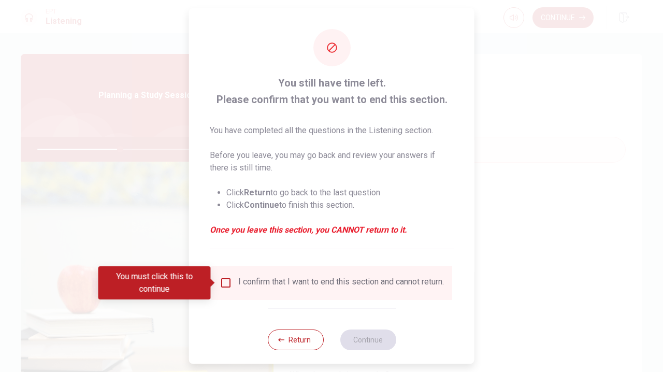
click at [224, 284] on input "You must click this to continue" at bounding box center [226, 283] width 12 height 12
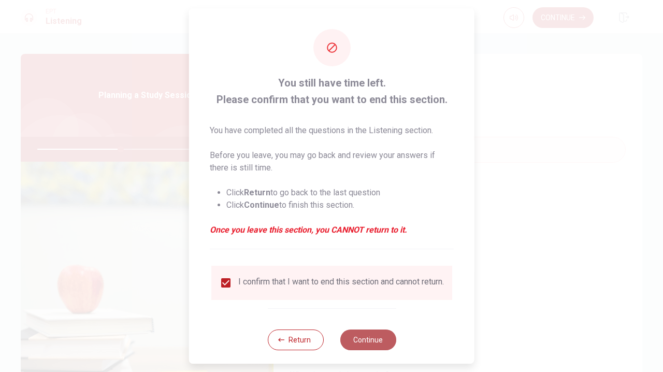
click at [377, 349] on button "Continue" at bounding box center [368, 339] width 56 height 21
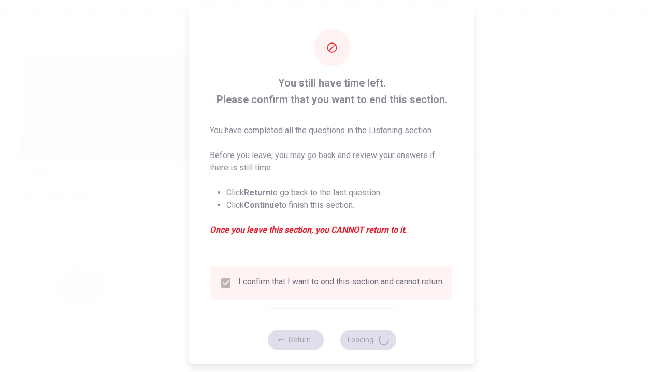
type input "46"
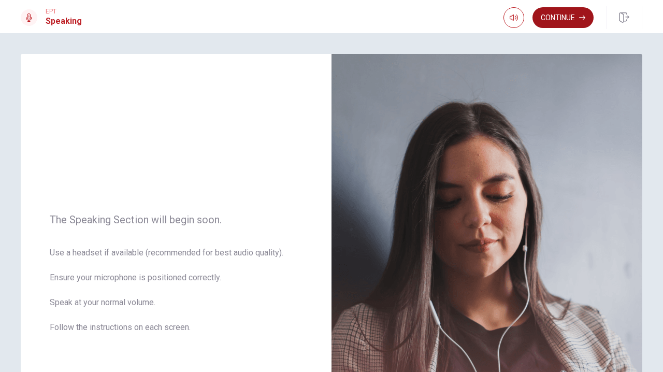
click at [436, 20] on button "Continue" at bounding box center [563, 17] width 61 height 21
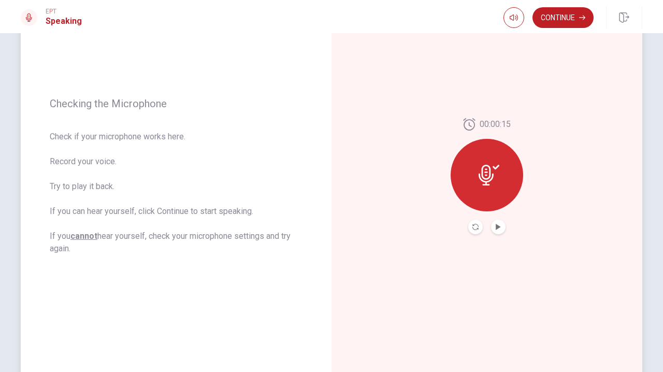
scroll to position [52, 0]
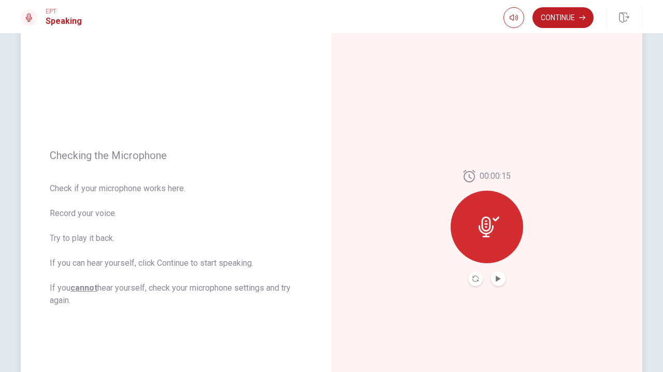
click at [436, 233] on icon at bounding box center [489, 227] width 21 height 21
click at [436, 247] on div at bounding box center [487, 227] width 73 height 73
click at [436, 279] on icon "Play Audio" at bounding box center [498, 279] width 5 height 6
click at [436, 279] on icon "Pause Audio" at bounding box center [498, 279] width 5 height 6
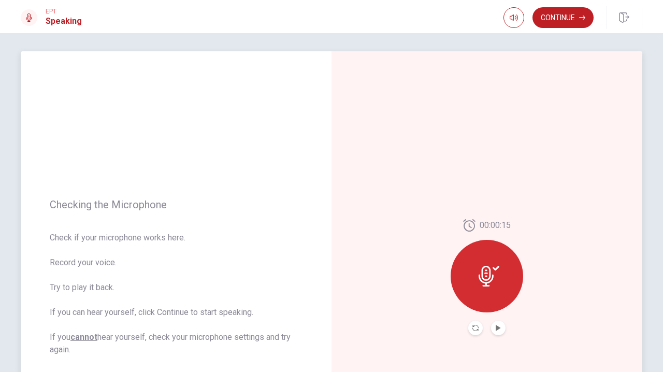
scroll to position [0, 0]
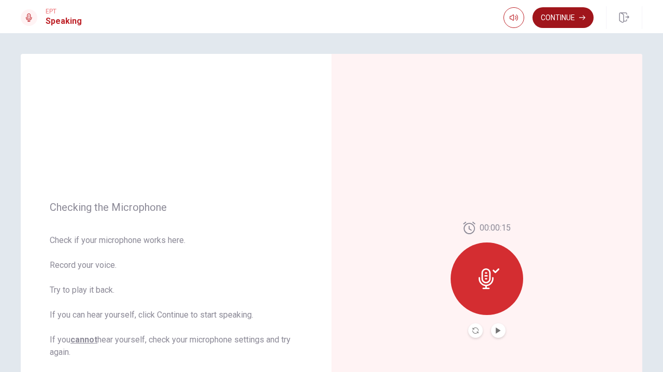
click at [436, 10] on button "Continue" at bounding box center [563, 17] width 61 height 21
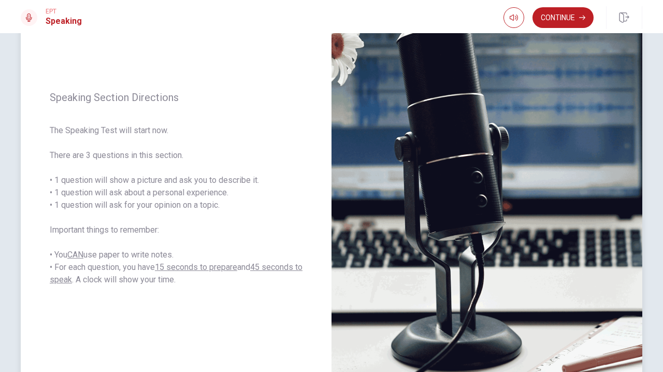
scroll to position [104, 0]
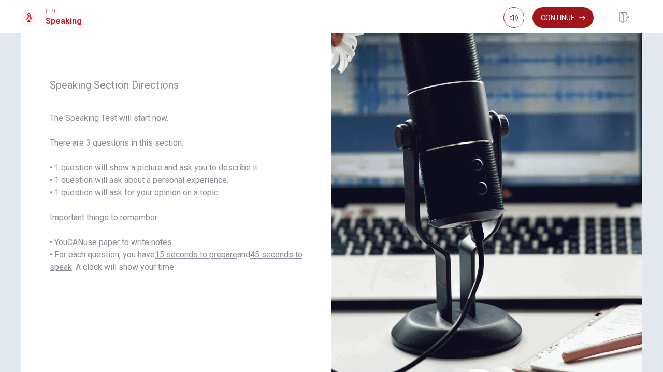
click at [436, 21] on button "Continue" at bounding box center [563, 17] width 61 height 21
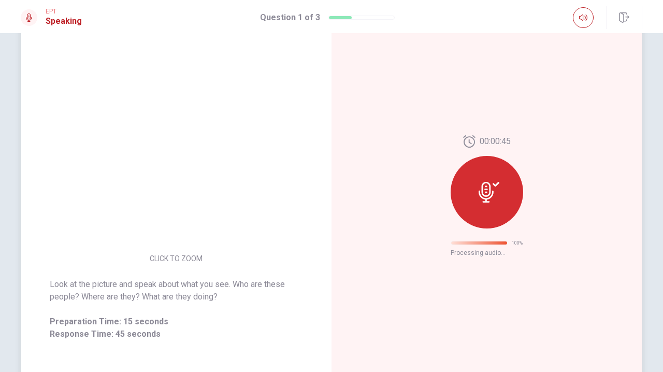
scroll to position [0, 0]
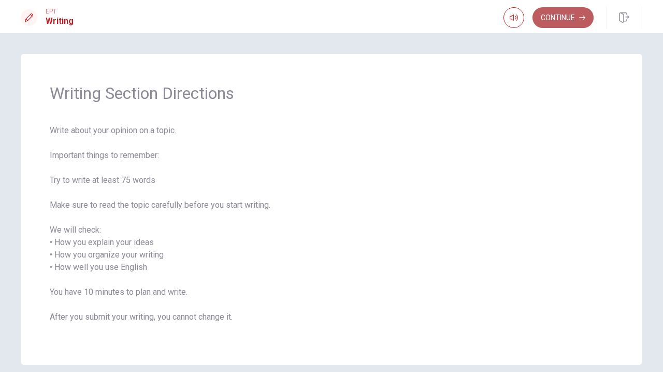
click at [436, 19] on button "Continue" at bounding box center [563, 17] width 61 height 21
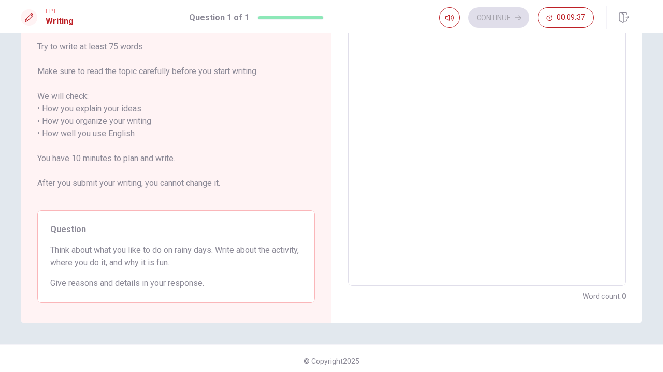
scroll to position [114, 0]
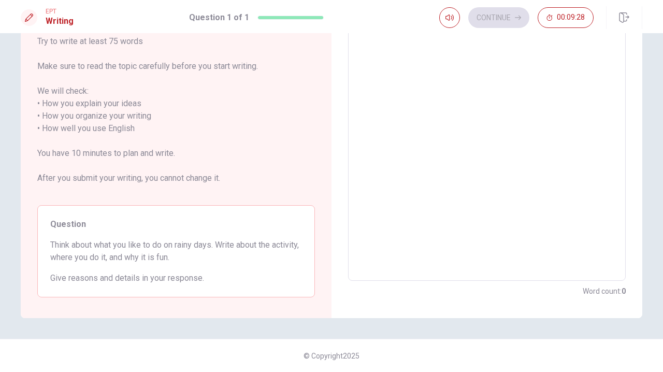
click at [373, 57] on textarea at bounding box center [486, 129] width 263 height 288
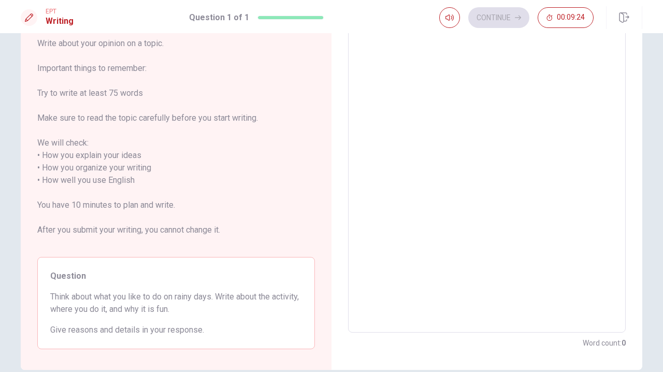
scroll to position [10, 0]
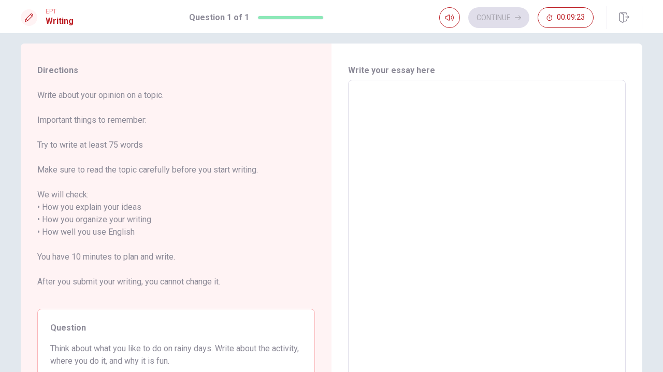
type textarea "q"
type textarea "x"
type textarea "q"
type textarea "x"
type textarea "q"
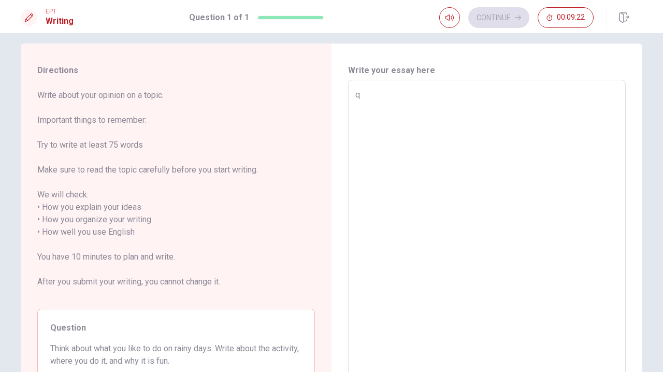
type textarea "x"
type textarea "I"
type textarea "x"
type textarea "I"
type textarea "x"
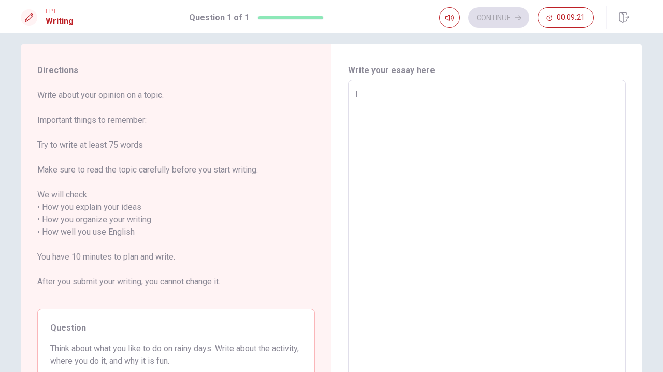
type textarea "I l"
type textarea "x"
type textarea "I lo"
type textarea "x"
type textarea "I lov"
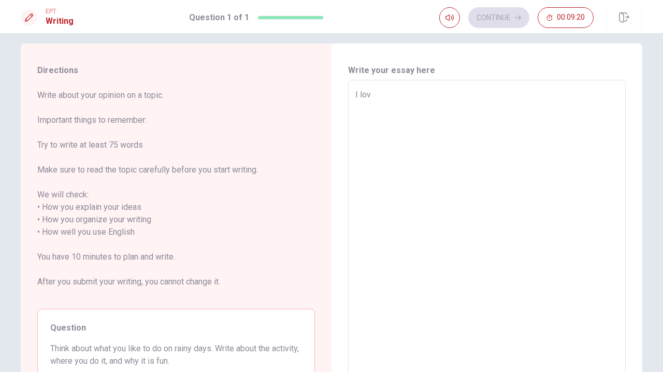
type textarea "x"
type textarea "I love"
type textarea "x"
type textarea "I love"
type textarea "x"
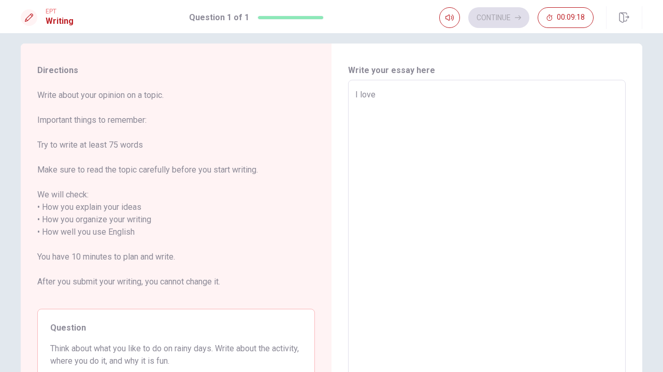
type textarea "I love r"
type textarea "x"
type textarea "I love ra"
type textarea "x"
type textarea "I love ran"
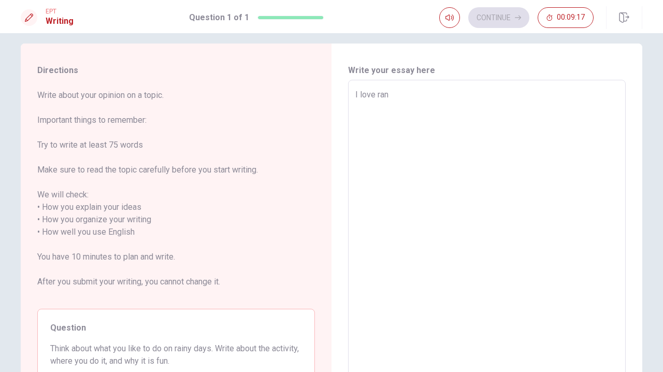
type textarea "x"
type textarea "I love [PERSON_NAME]"
type textarea "x"
type textarea "I love ranin"
type textarea "x"
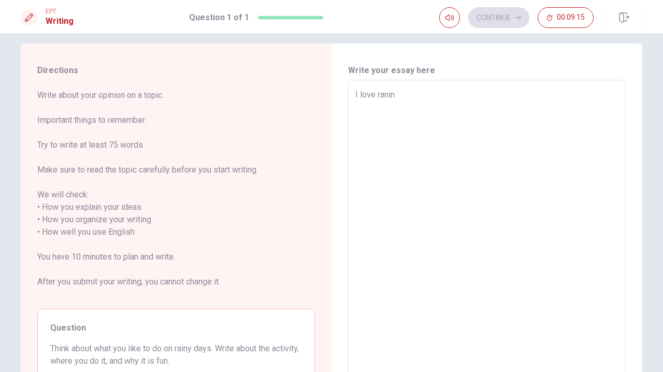
type textarea "I love [PERSON_NAME]"
type textarea "x"
type textarea "I love ran"
type textarea "x"
type textarea "I love ra"
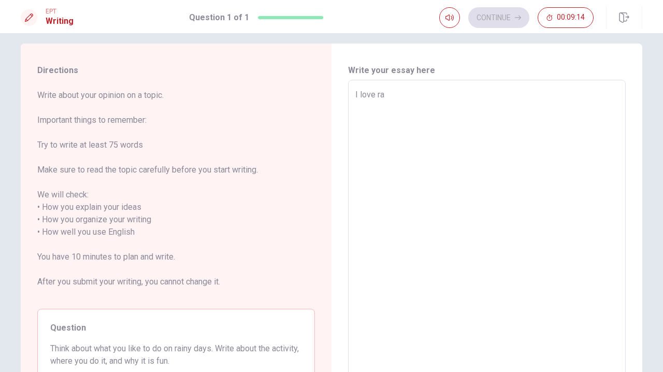
type textarea "x"
type textarea "I love [PERSON_NAME]"
type textarea "x"
type textarea "I love rain"
type textarea "x"
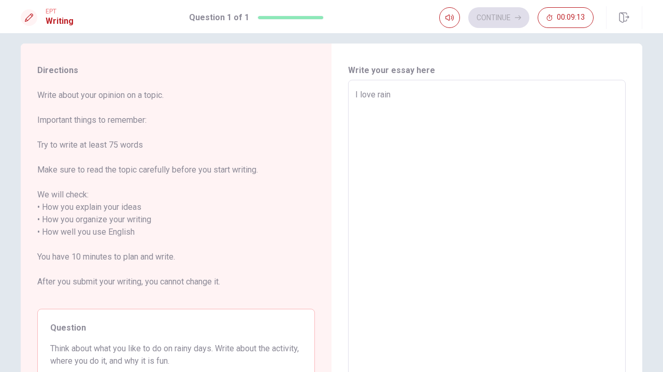
type textarea "I love rainy"
type textarea "x"
type textarea "I love rainy"
type textarea "x"
type textarea "I love rainy d"
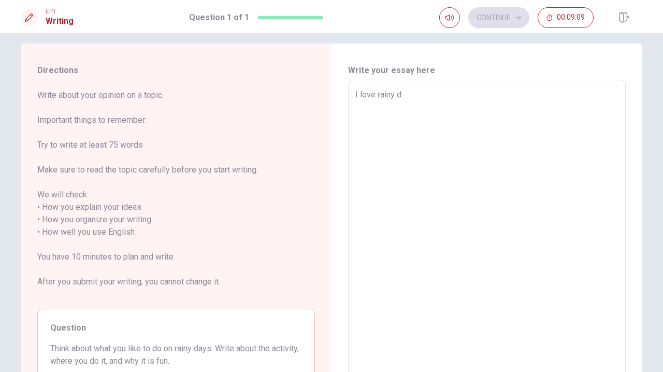
type textarea "x"
type textarea "I love rainy da"
type textarea "x"
type textarea "I love rainy day"
type textarea "x"
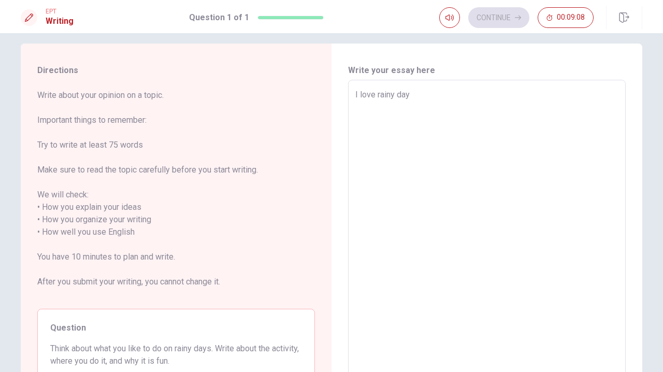
type textarea "I love rainy days"
type textarea "x"
type textarea "I love rainy days,"
type textarea "x"
type textarea "I love rainy days,q"
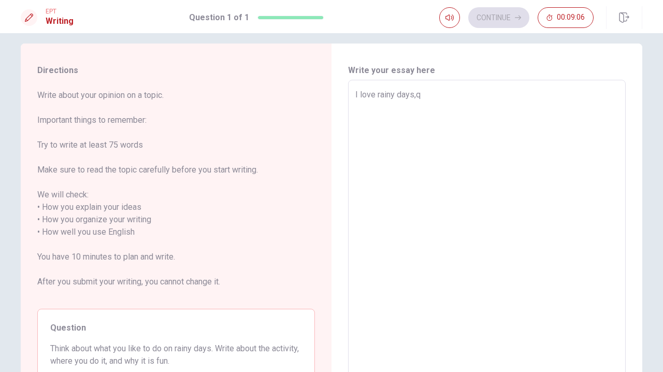
type textarea "x"
type textarea "I love rainy days,q"
type textarea "x"
type textarea "I love rainy days,q"
type textarea "x"
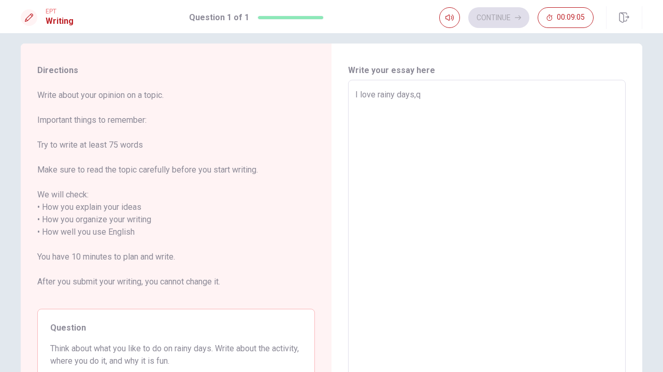
type textarea "I love rainy days,"
type textarea "x"
type textarea "I love rainy days,b"
type textarea "x"
type textarea "I love rainy days,be"
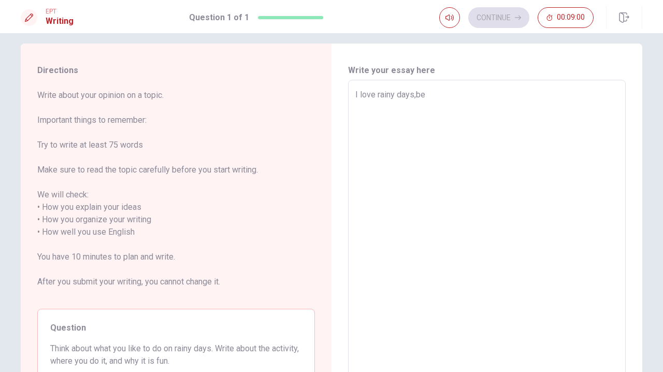
type textarea "x"
type textarea "I love rainy days,bec"
type textarea "x"
type textarea "I love rainy days,beca"
type textarea "x"
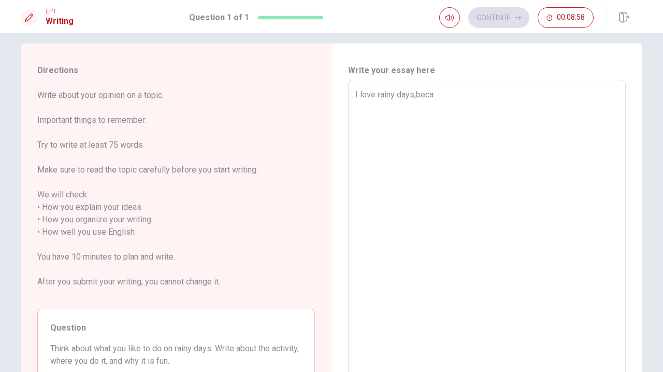
type textarea "I love rainy days,becau"
type textarea "x"
type textarea "I love rainy days,becaus"
type textarea "x"
type textarea "I love rainy days,because"
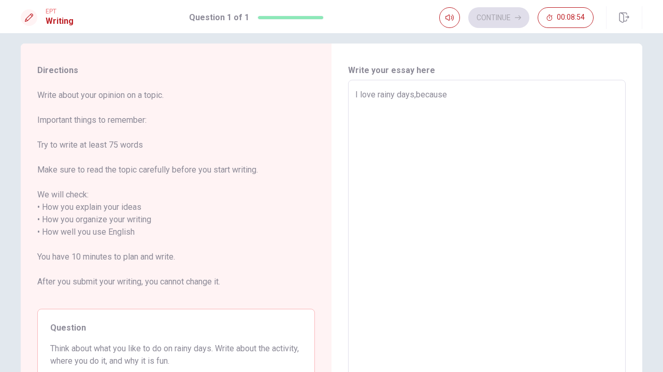
type textarea "x"
type textarea "I love rainy days,because"
type textarea "x"
type textarea "I love rainy days,because y"
type textarea "x"
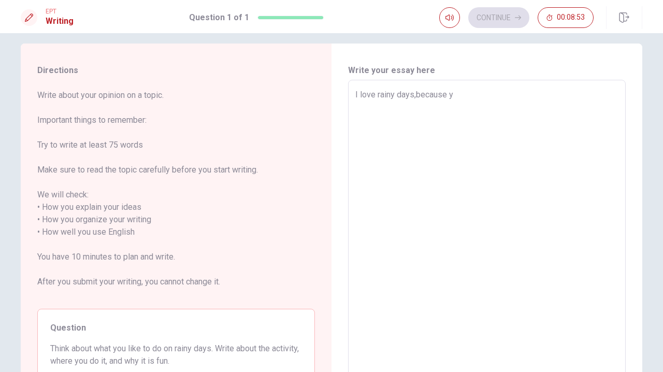
type textarea "I love rainy days,because yr"
type textarea "x"
type textarea "I love rainy days,because y"
type textarea "x"
type textarea "I love rainy days,because"
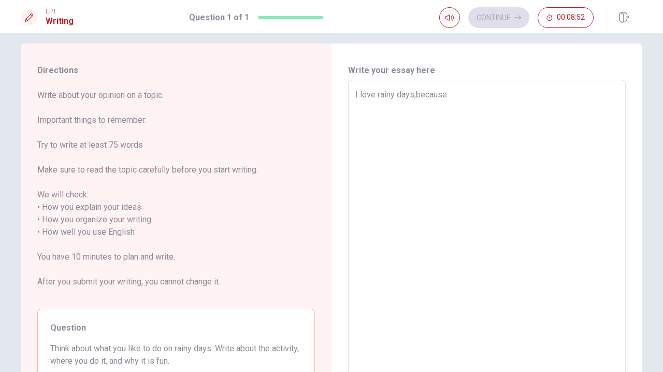
type textarea "x"
type textarea "I love rainy days,because r"
type textarea "x"
type textarea "I love rainy days,because ra"
type textarea "x"
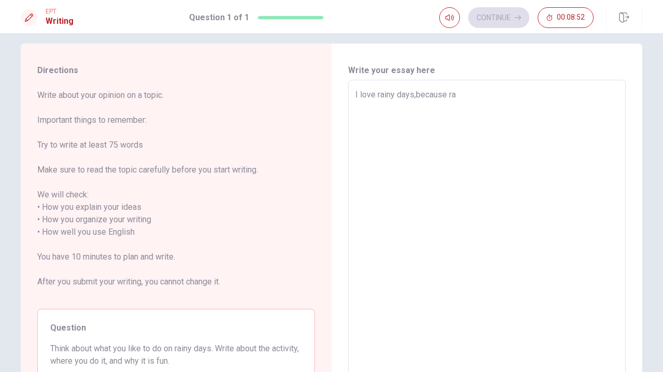
type textarea "I love rainy days,because ran"
type textarea "x"
type textarea "I love rainy days,because ra"
type textarea "x"
type textarea "I love rainy days,because rai"
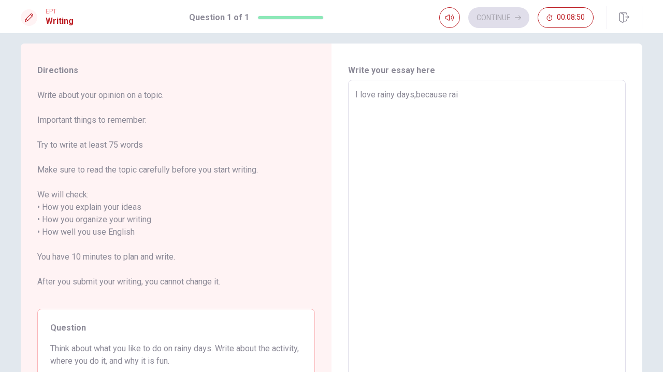
type textarea "x"
type textarea "I love rainy days,because rain"
type textarea "x"
type textarea "I love rainy days,because rainy"
type textarea "x"
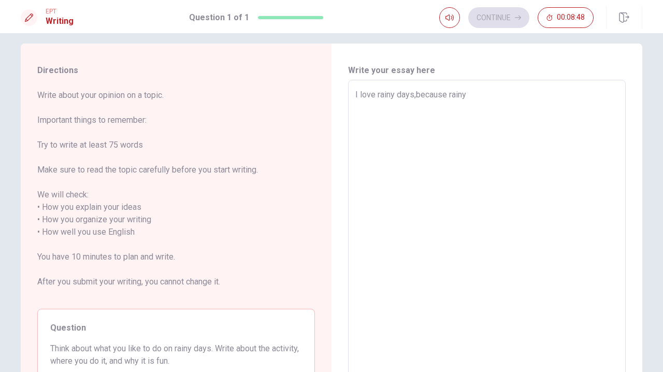
type textarea "I love rainy days,because rainy"
type textarea "x"
type textarea "I love rainy days,because rainy d"
type textarea "x"
type textarea "I love rainy days,because rainy da"
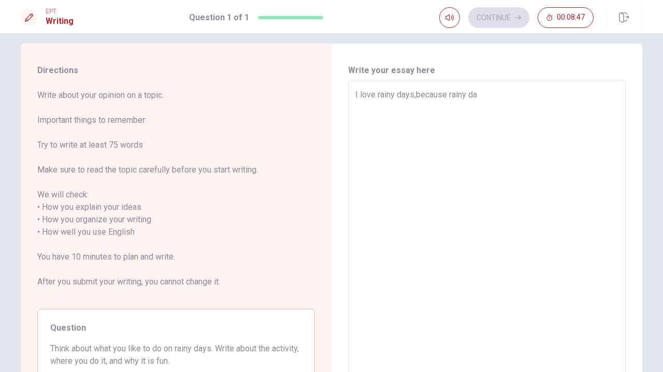
type textarea "x"
type textarea "I love rainy days,because rainy day"
type textarea "x"
type textarea "I love rainy days,because rainy days"
type textarea "x"
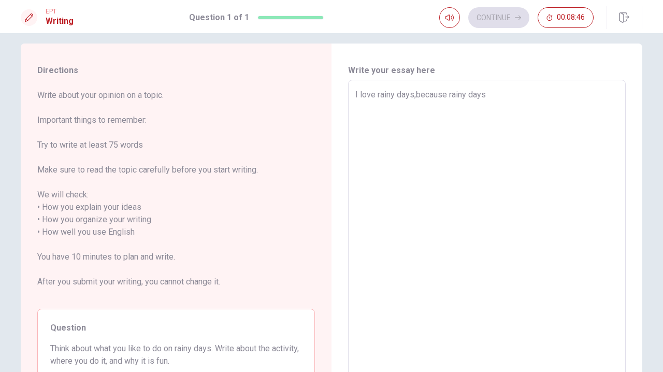
type textarea "I love rainy days,because rainy days"
type textarea "x"
type textarea "I love rainy days,because rainy days i"
type textarea "x"
type textarea "I love rainy days,because rainy days is"
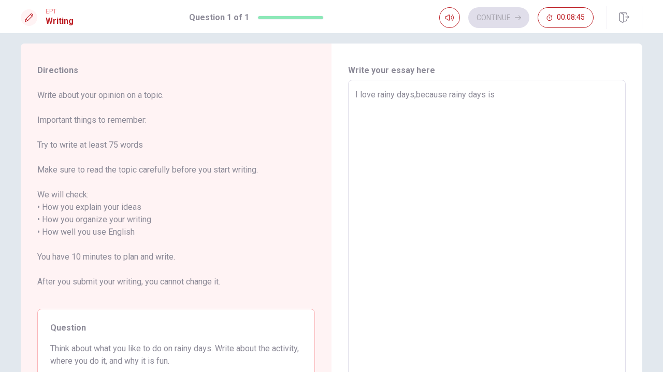
type textarea "x"
type textarea "I love rainy days,because rainy days is"
type textarea "x"
type textarea "I love rainy days,because rainy days is v"
type textarea "x"
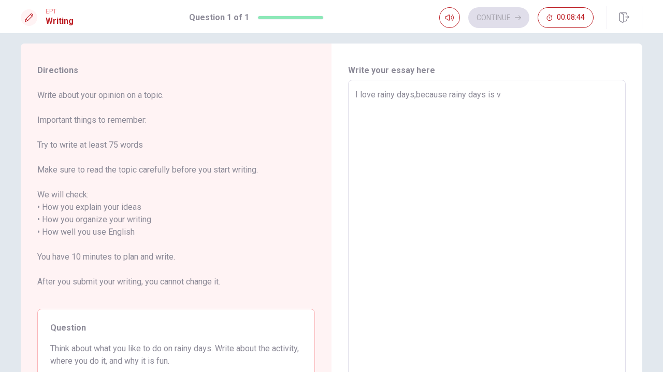
type textarea "I love rainy days,because rainy days is ve"
type textarea "x"
type textarea "I love rainy days,because rainy days is ver"
type textarea "x"
type textarea "I love rainy days,because rainy days is very"
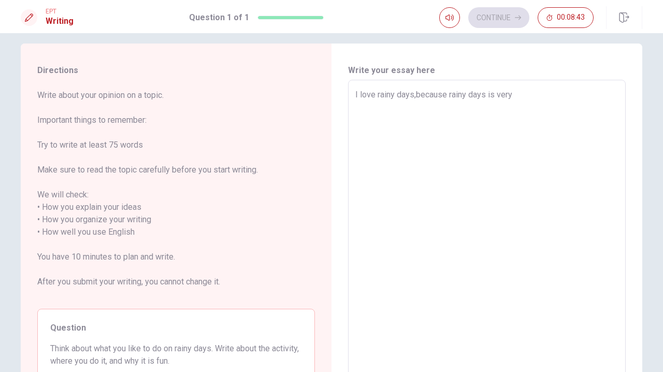
type textarea "x"
type textarea "I love rainy days,because rainy days is very"
type textarea "x"
type textarea "I love rainy days,because rainy days is very q"
type textarea "x"
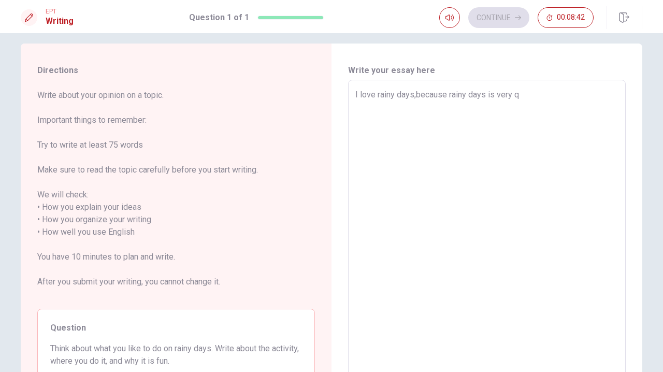
type textarea "I love rainy days,because rainy days is very qu"
type textarea "x"
type textarea "I love rainy days,because rainy days is very qui"
type textarea "x"
type textarea "I love rainy days,because rainy days is very quit"
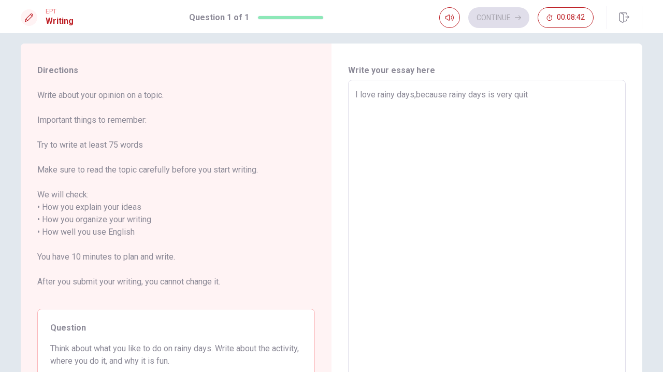
type textarea "x"
type textarea "I love rainy days,because rainy days is very quite"
type textarea "x"
type textarea "I love rainy days,because rainy days is very quite,"
type textarea "x"
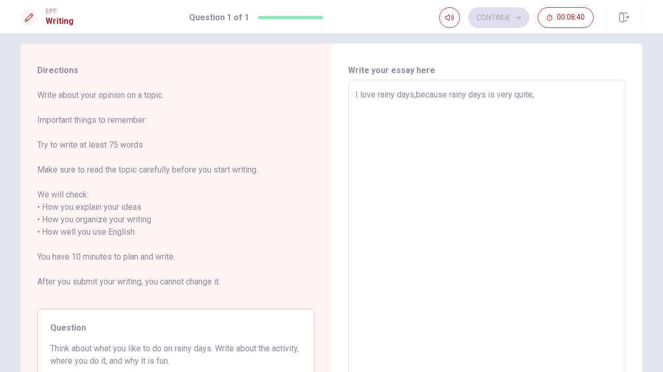
type textarea "I love rainy days,because rainy days is very quite,"
type textarea "x"
type textarea "I love rainy days,because rainy days is very quite,"
type textarea "x"
type textarea "I love rainy days,because rainy days is very quite,."
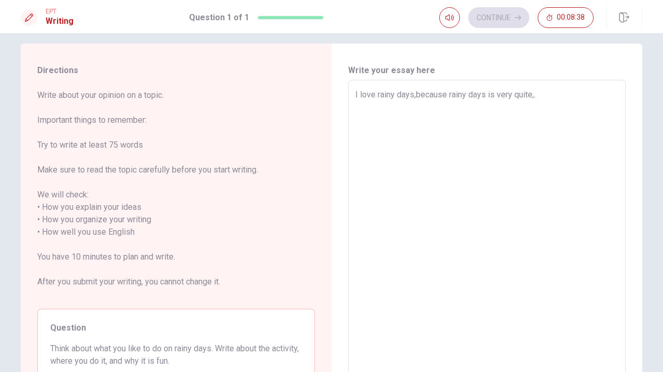
type textarea "x"
type textarea "I love rainy days,because rainy days is very quite,"
type textarea "x"
type textarea "I love rainy days,because rainy days is very quite"
type textarea "x"
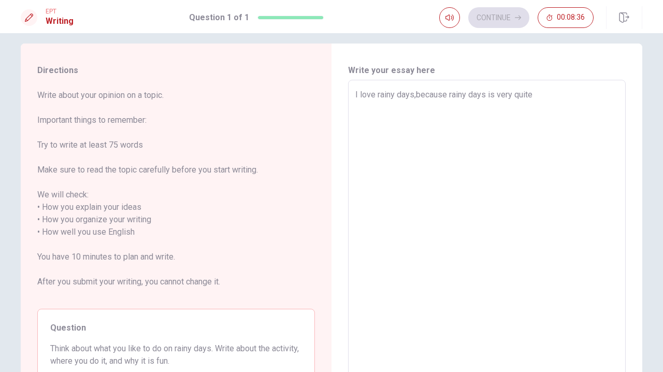
type textarea "I love rainy days,because rainy days is very quite."
type textarea "x"
type textarea "I love rainy days,because rainy days is very quite.q"
type textarea "x"
type textarea "I love rainy days,because rainy days is very quite.q"
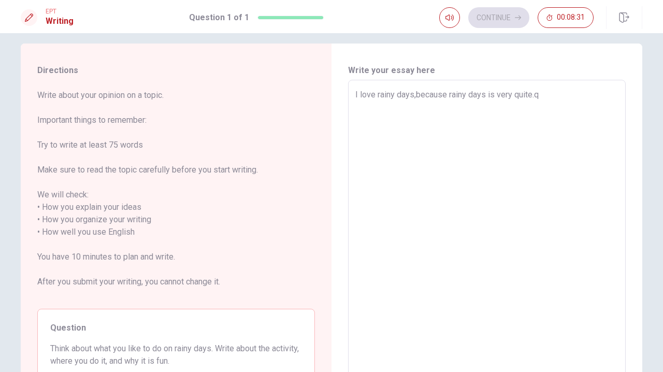
type textarea "x"
type textarea "I love rainy days,because rainy days is very quite.q"
type textarea "x"
type textarea "I love rainy days,because rainy days is very quite."
type textarea "x"
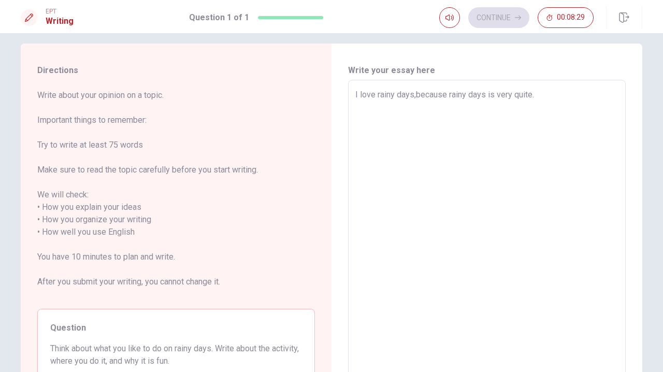
type textarea "I love rainy days,because rainy days is very quite.i"
type textarea "x"
type textarea "I love rainy days,because rainy days is very quite."
type textarea "x"
type textarea "I love rainy days,because rainy days is very quite.I"
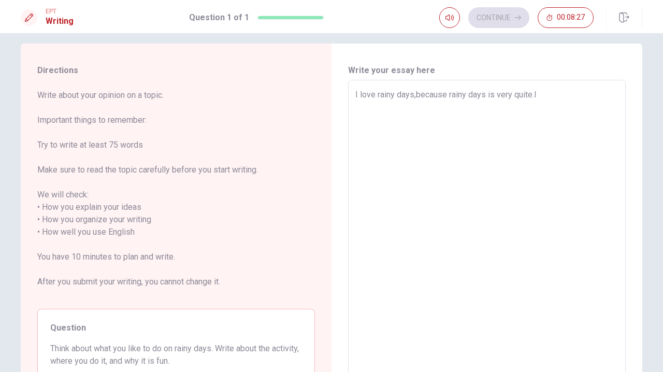
type textarea "x"
type textarea "I love rainy days,because rainy days is very quite.I"
type textarea "x"
type textarea "I love rainy days,because rainy days is very quite.I b"
type textarea "x"
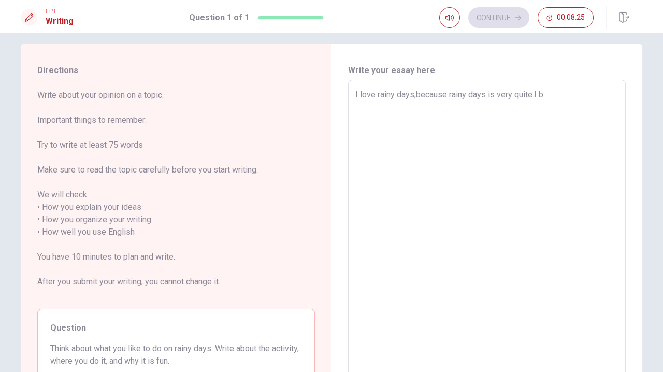
type textarea "I love rainy days,because rainy days is very quite.I bi"
type textarea "x"
type textarea "I love rainy days,because rainy days is very quite.I b"
type textarea "x"
type textarea "I love rainy days,because rainy days is very quite.I"
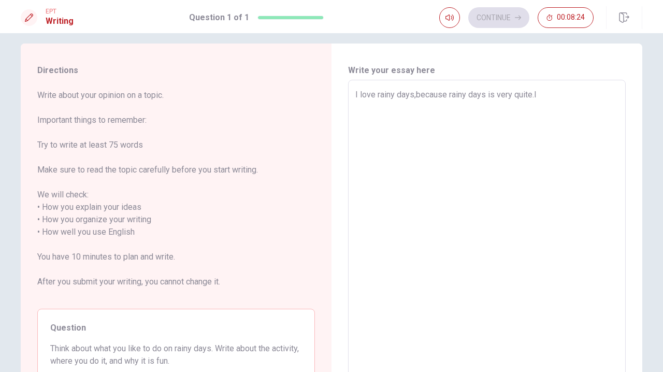
type textarea "x"
type textarea "I love rainy days,because rainy days is very quite.I l"
type textarea "x"
type textarea "I love rainy days,because rainy days is very quite.I li"
type textarea "x"
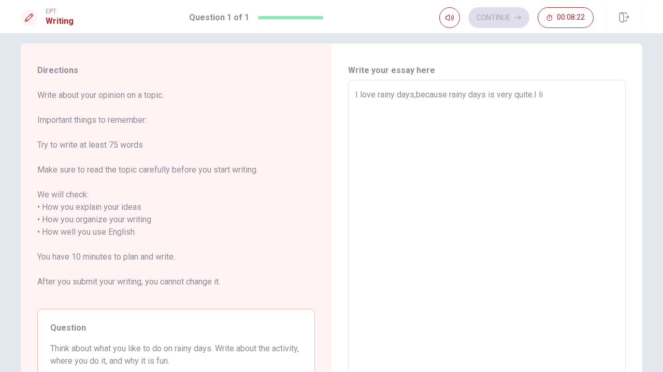
type textarea "I love rainy days,because rainy days is very quite.I lik"
type textarea "x"
type textarea "I love rainy days,because rainy days is very quite.I like"
type textarea "x"
type textarea "I love rainy days,because rainy days is very quite.I like"
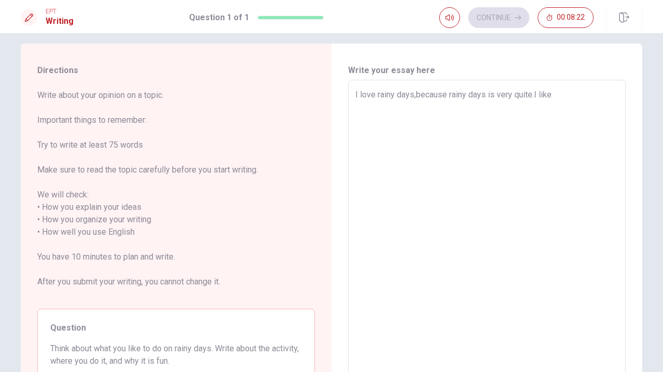
type textarea "x"
type textarea "I love rainy days,because rainy days is very quite.I like w"
type textarea "x"
type textarea "I love rainy days,because rainy days is very quite.I like wa"
type textarea "x"
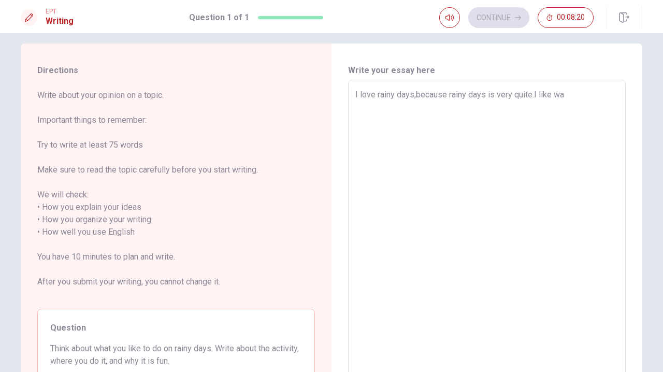
type textarea "I love rainy days,because rainy days is very quite.I like wal"
type textarea "x"
type textarea "I love rainy days,because rainy days is very quite.I like wa"
type textarea "x"
type textarea "I love rainy days,because rainy days is very quite.I like wai"
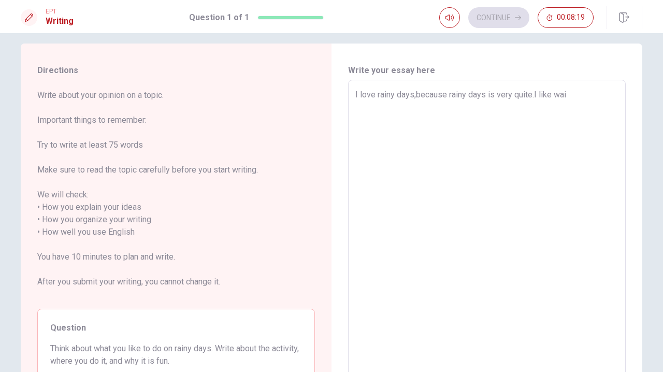
type textarea "x"
type textarea "I love rainy days,because rainy days is very quite.I like wail"
click at [436, 94] on textarea "I love rainy days,because rainy days is very quite.I like walkinging or reading" at bounding box center [486, 233] width 263 height 288
click at [435, 113] on textarea "I love rainy days,because rainy days is very quite.I like walkinging out or rea…" at bounding box center [486, 233] width 263 height 288
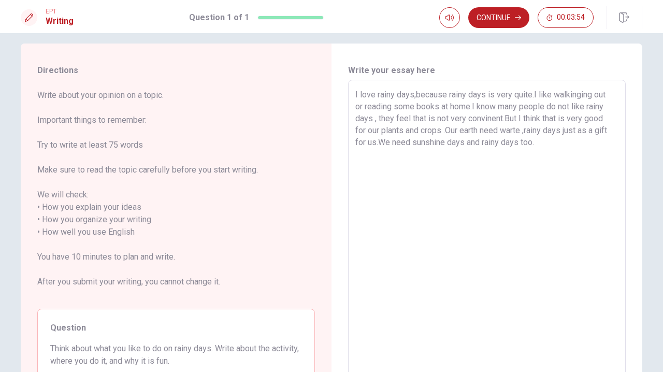
scroll to position [62, 0]
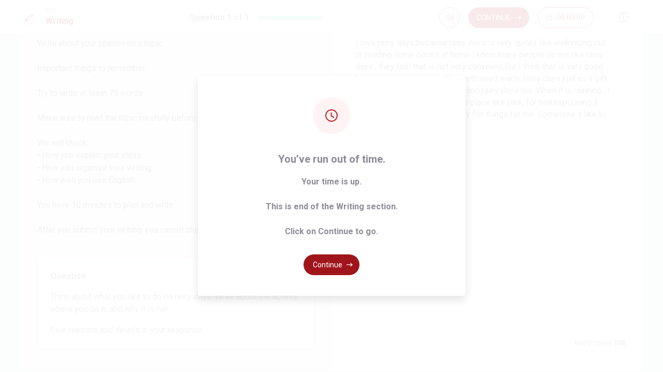
click at [331, 261] on button "Continue" at bounding box center [332, 264] width 56 height 21
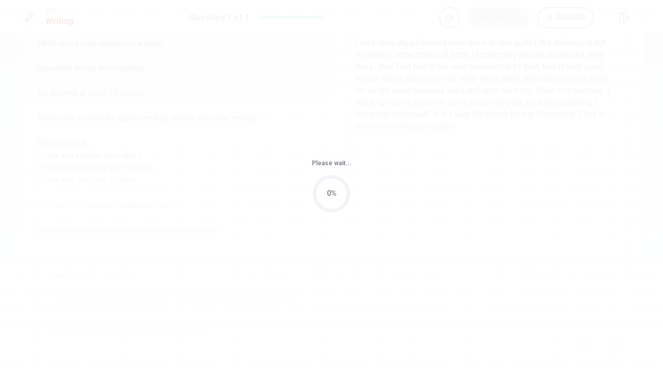
scroll to position [0, 0]
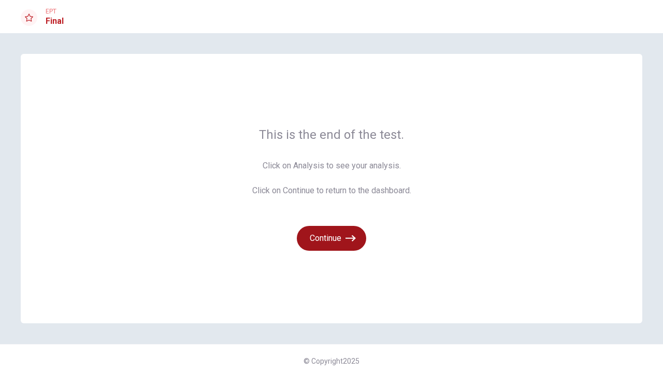
click at [343, 245] on button "Continue" at bounding box center [331, 238] width 69 height 25
